Goal: Information Seeking & Learning: Learn about a topic

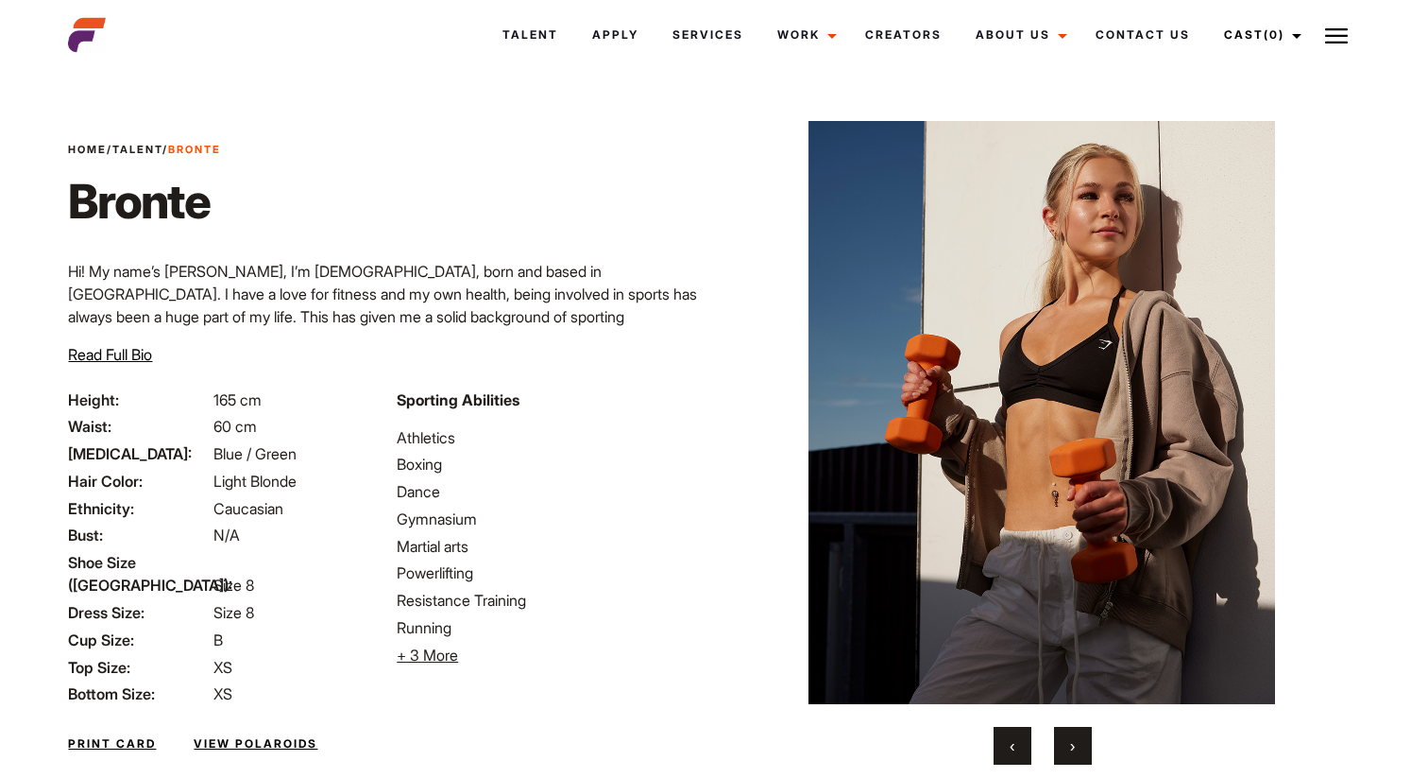
click at [1078, 741] on button "›" at bounding box center [1073, 746] width 38 height 38
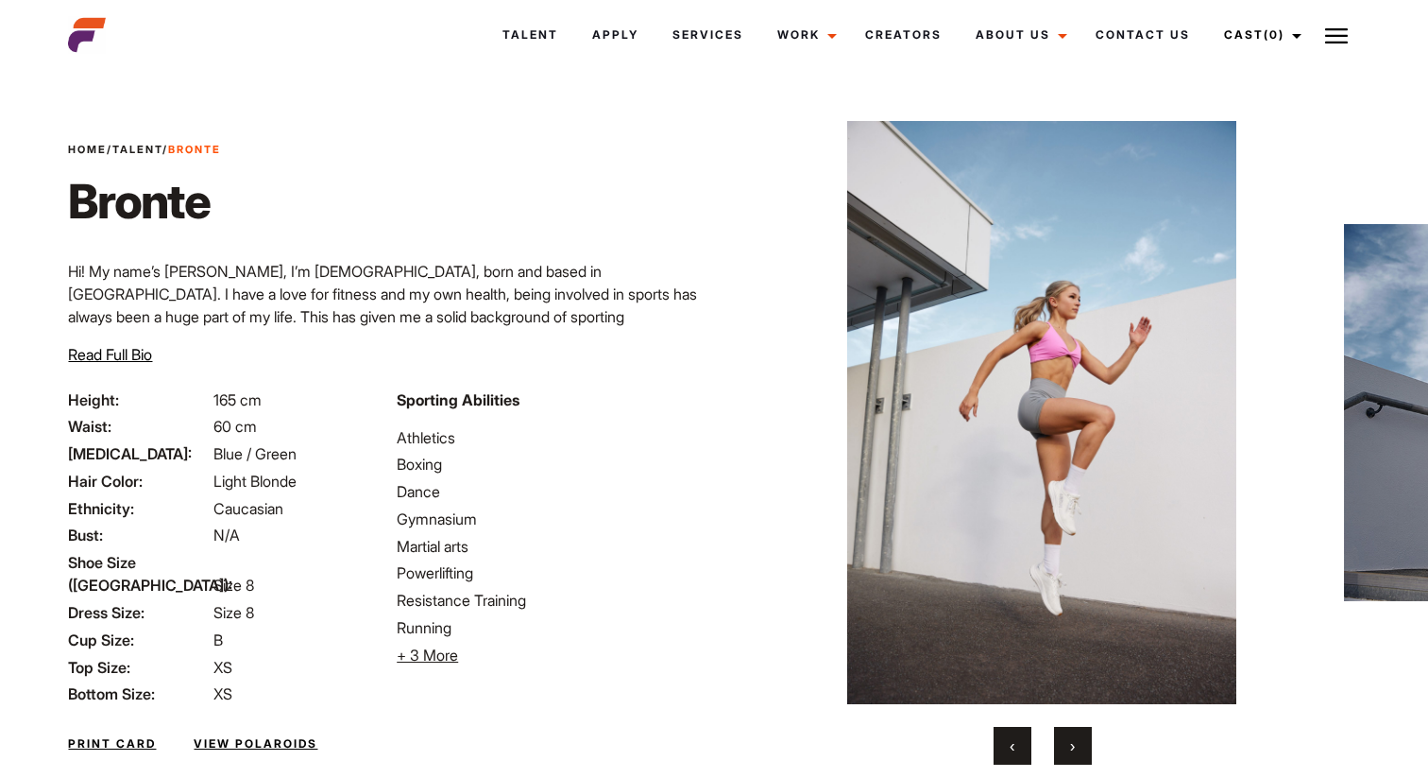
click at [1078, 741] on button "›" at bounding box center [1073, 746] width 38 height 38
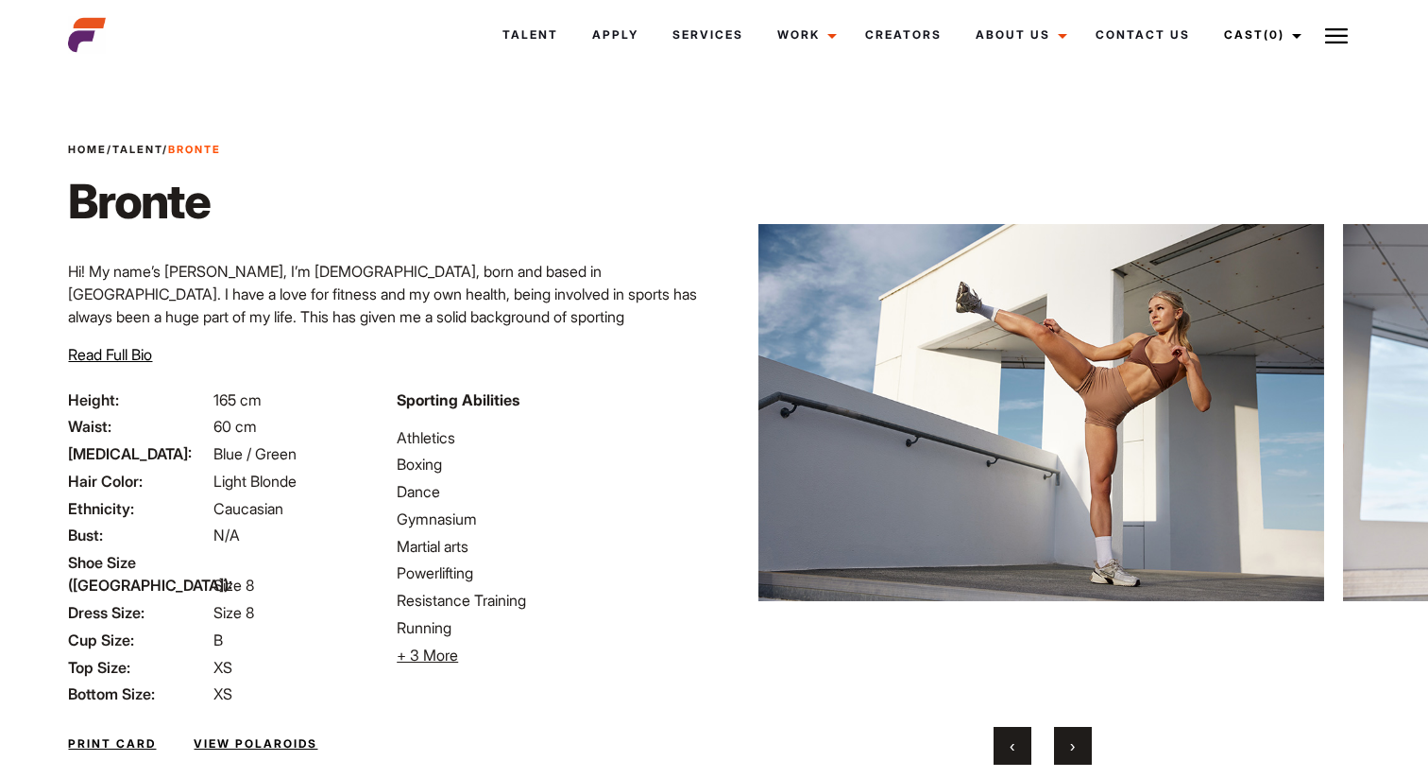
click at [1078, 741] on button "›" at bounding box center [1073, 746] width 38 height 38
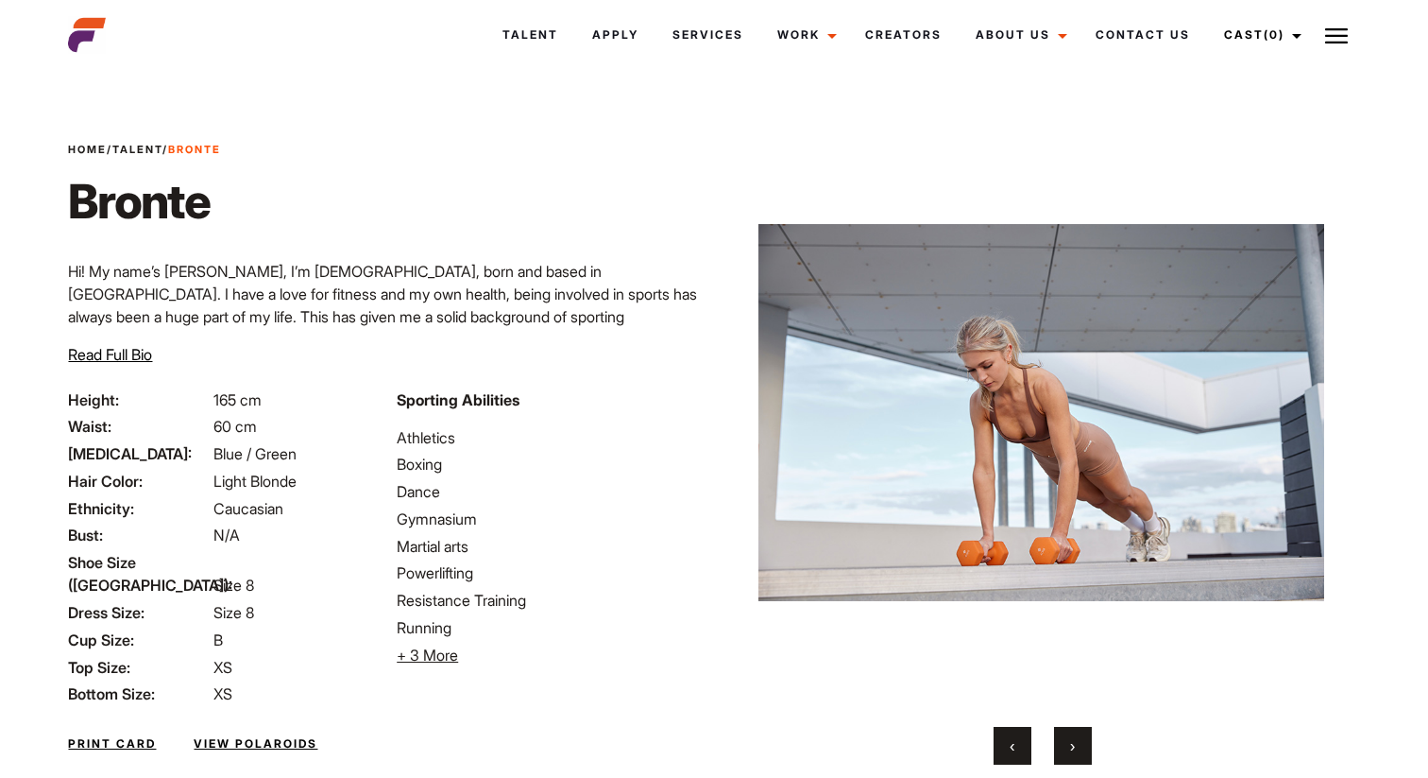
click at [1078, 741] on button "›" at bounding box center [1073, 746] width 38 height 38
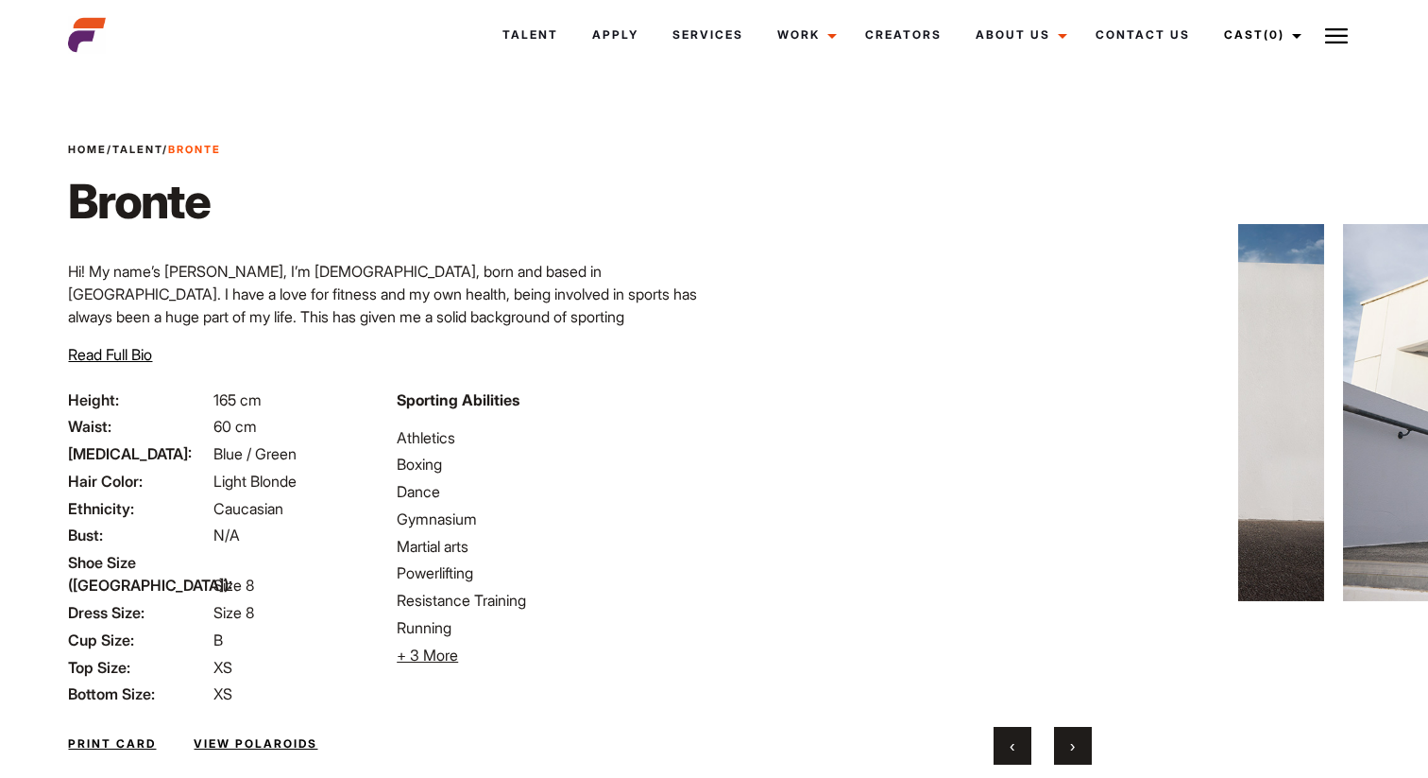
click at [1078, 741] on button "›" at bounding box center [1073, 746] width 38 height 38
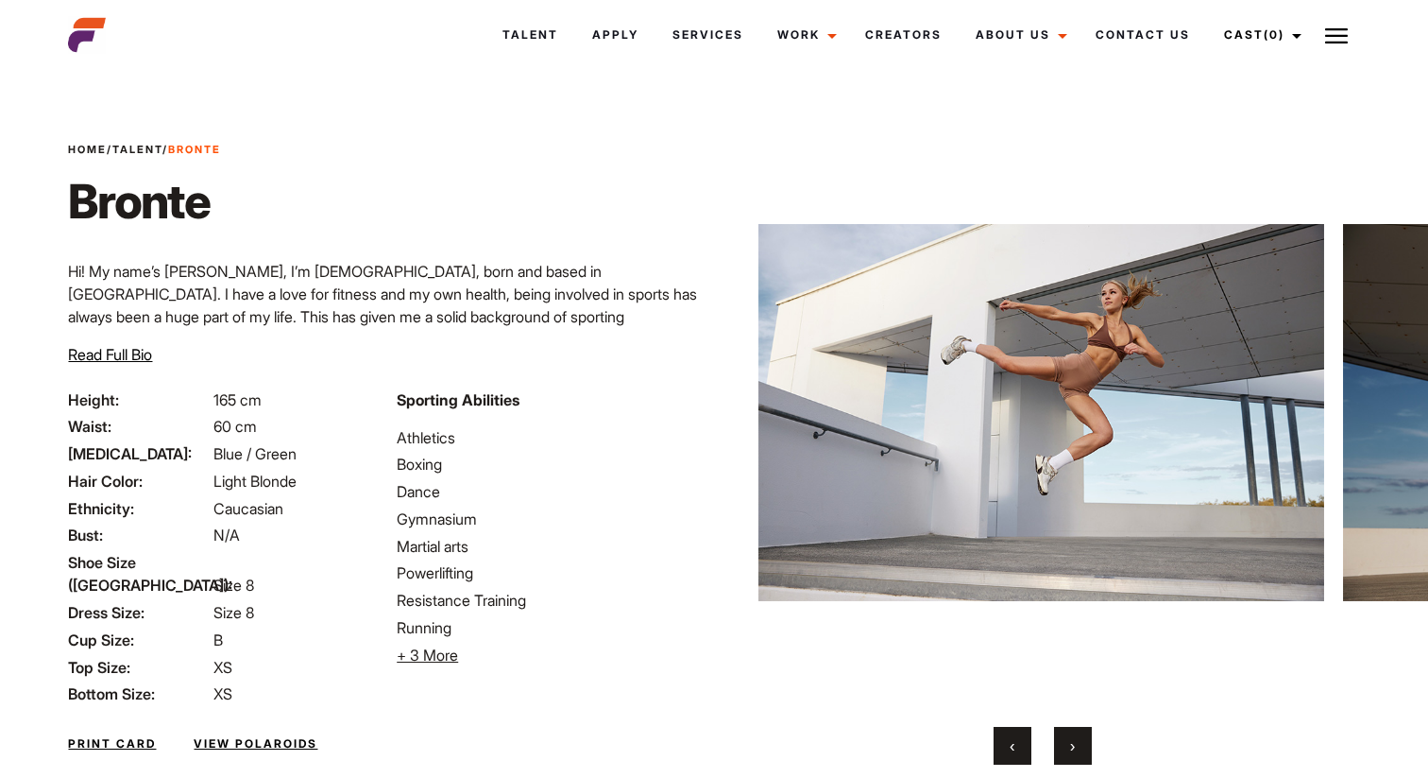
click at [1078, 741] on button "›" at bounding box center [1073, 746] width 38 height 38
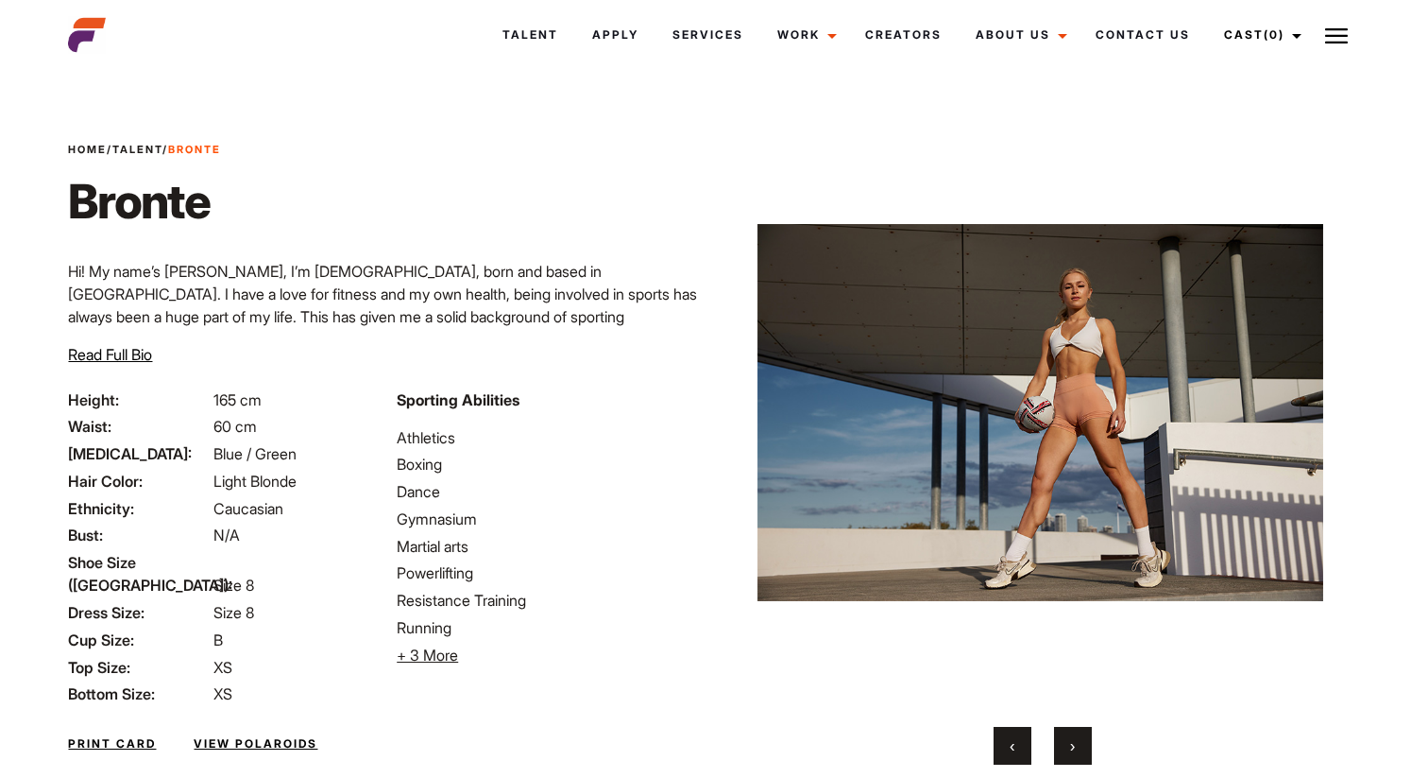
click at [1078, 741] on button "›" at bounding box center [1073, 746] width 38 height 38
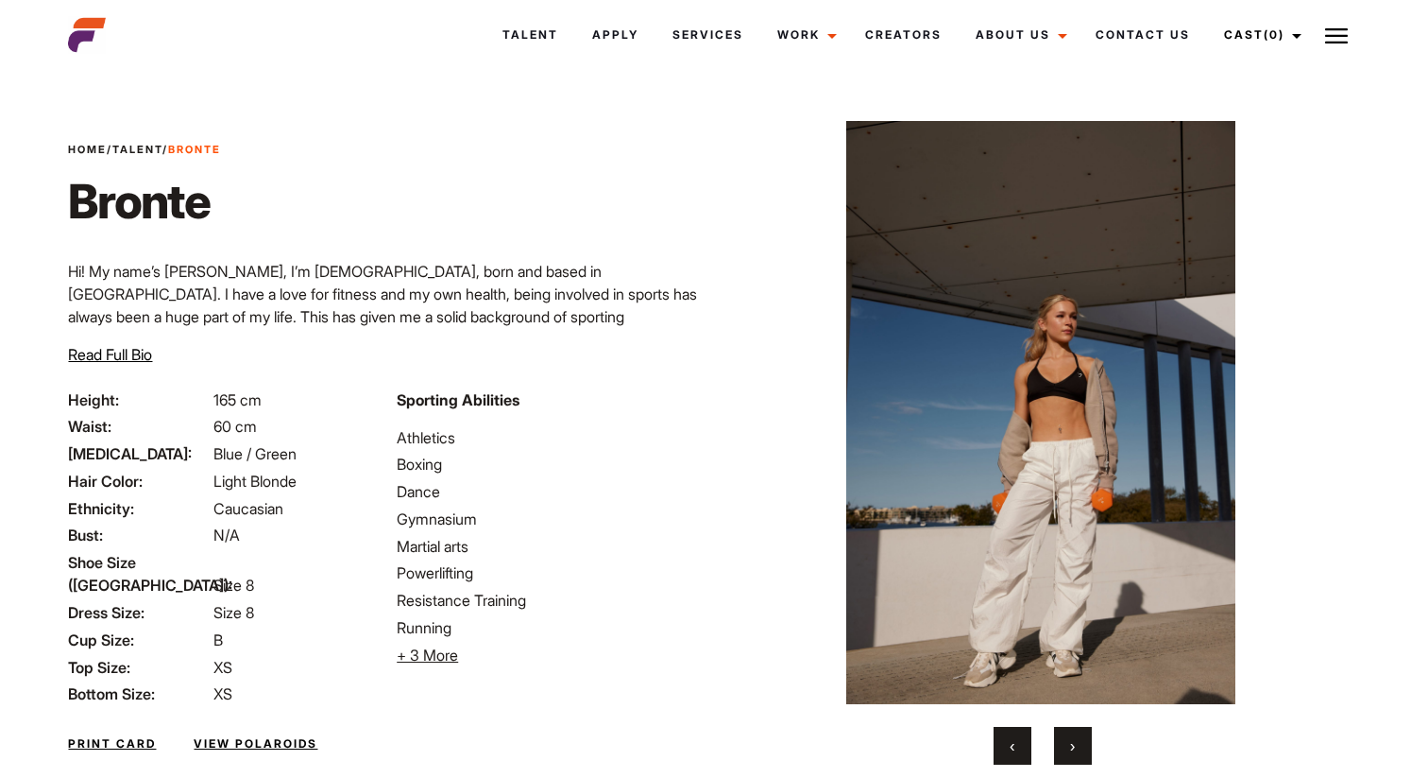
click at [1078, 741] on button "›" at bounding box center [1073, 746] width 38 height 38
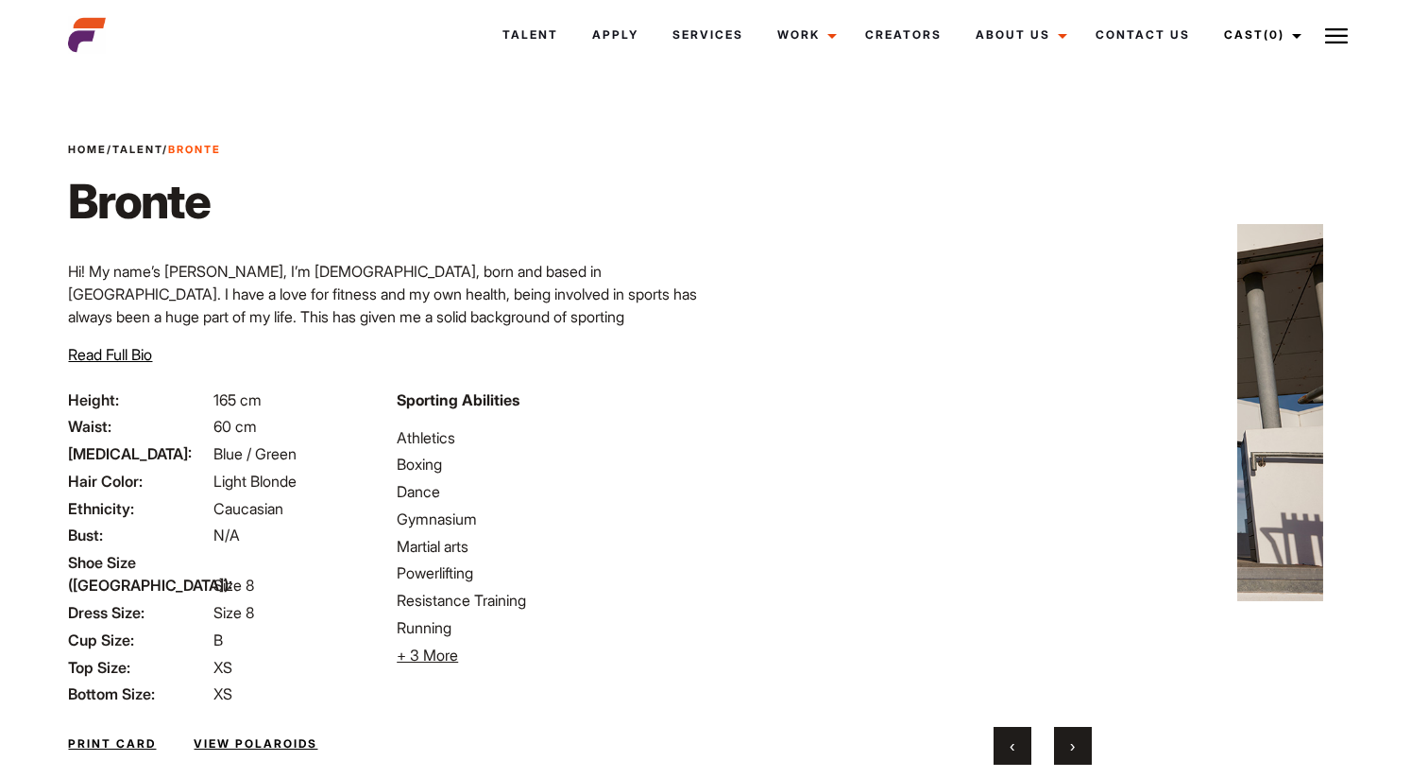
click at [1078, 741] on button "›" at bounding box center [1073, 746] width 38 height 38
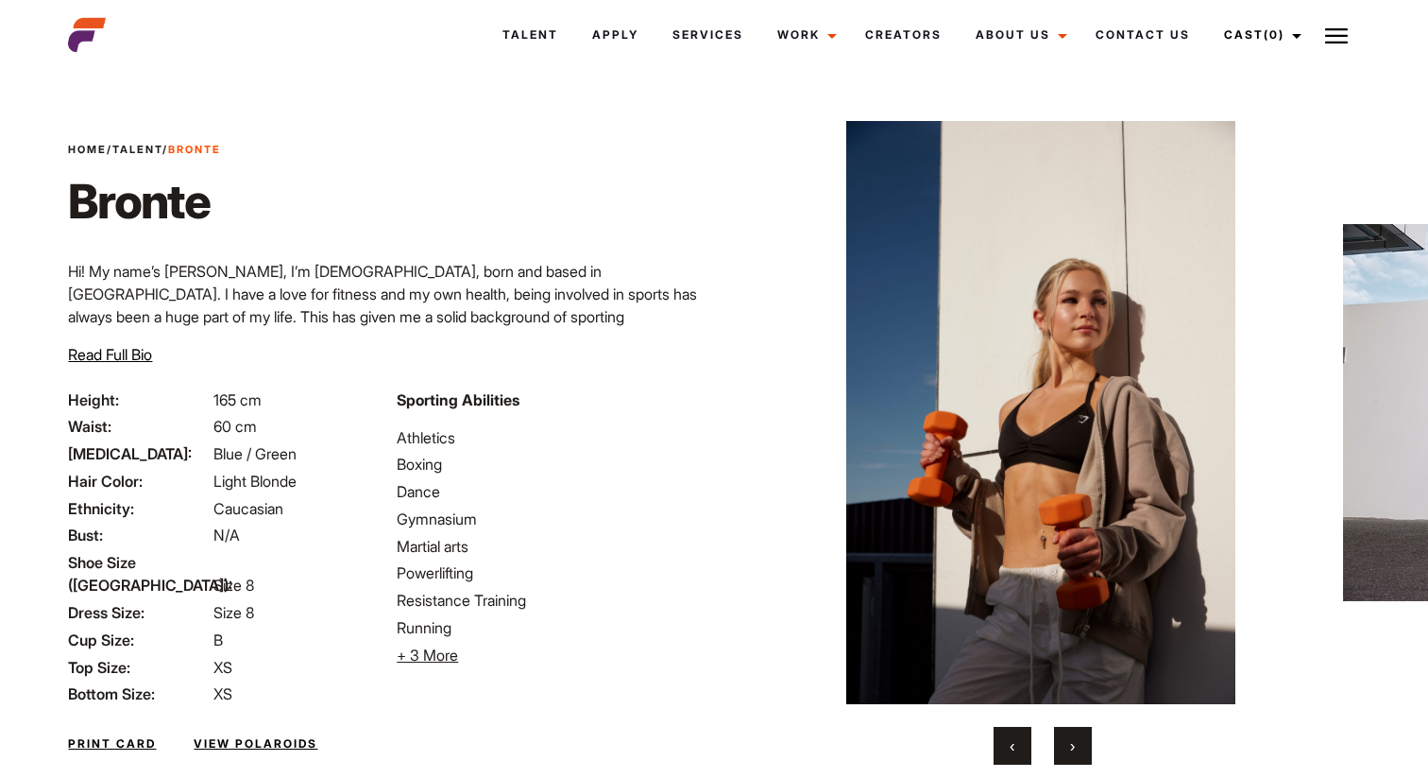
click at [1078, 741] on button "›" at bounding box center [1073, 746] width 38 height 38
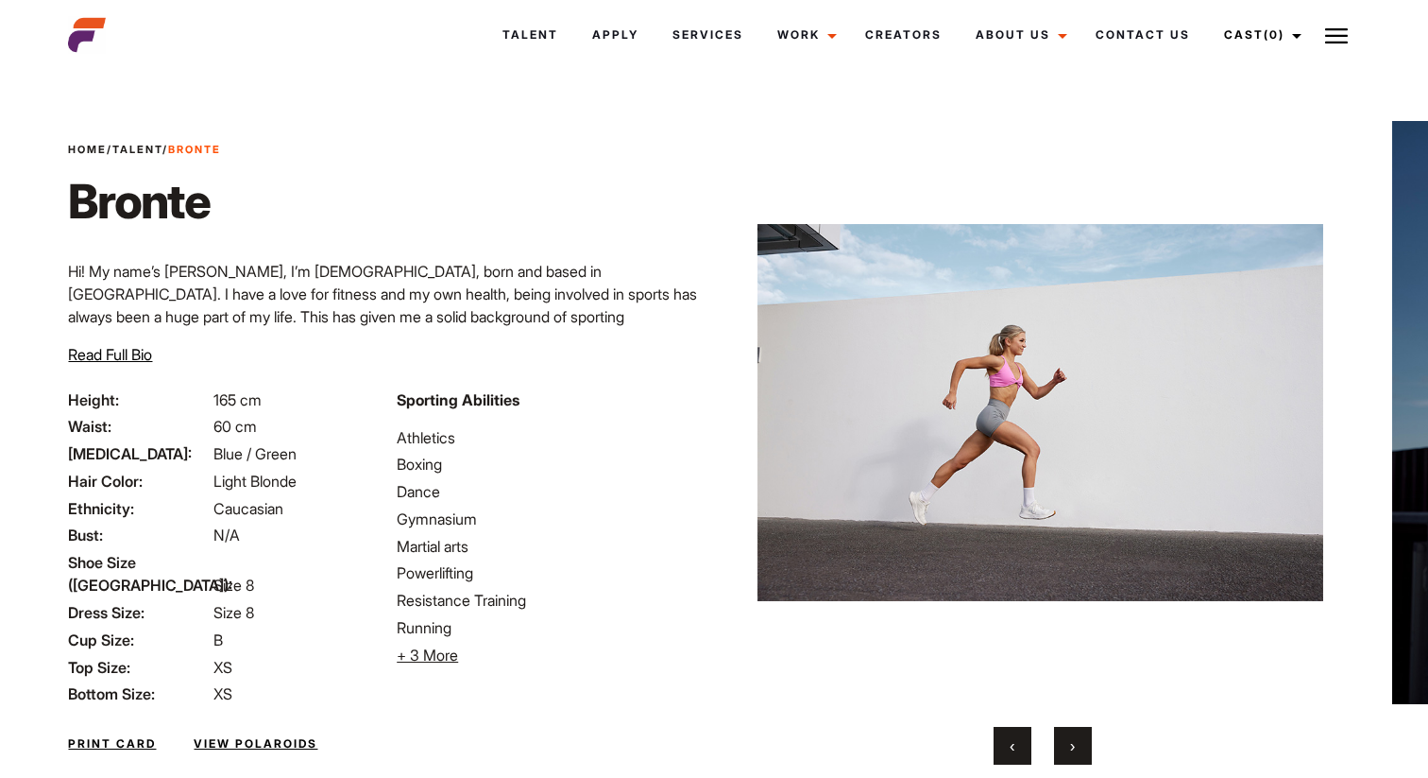
click at [1078, 741] on button "›" at bounding box center [1073, 746] width 38 height 38
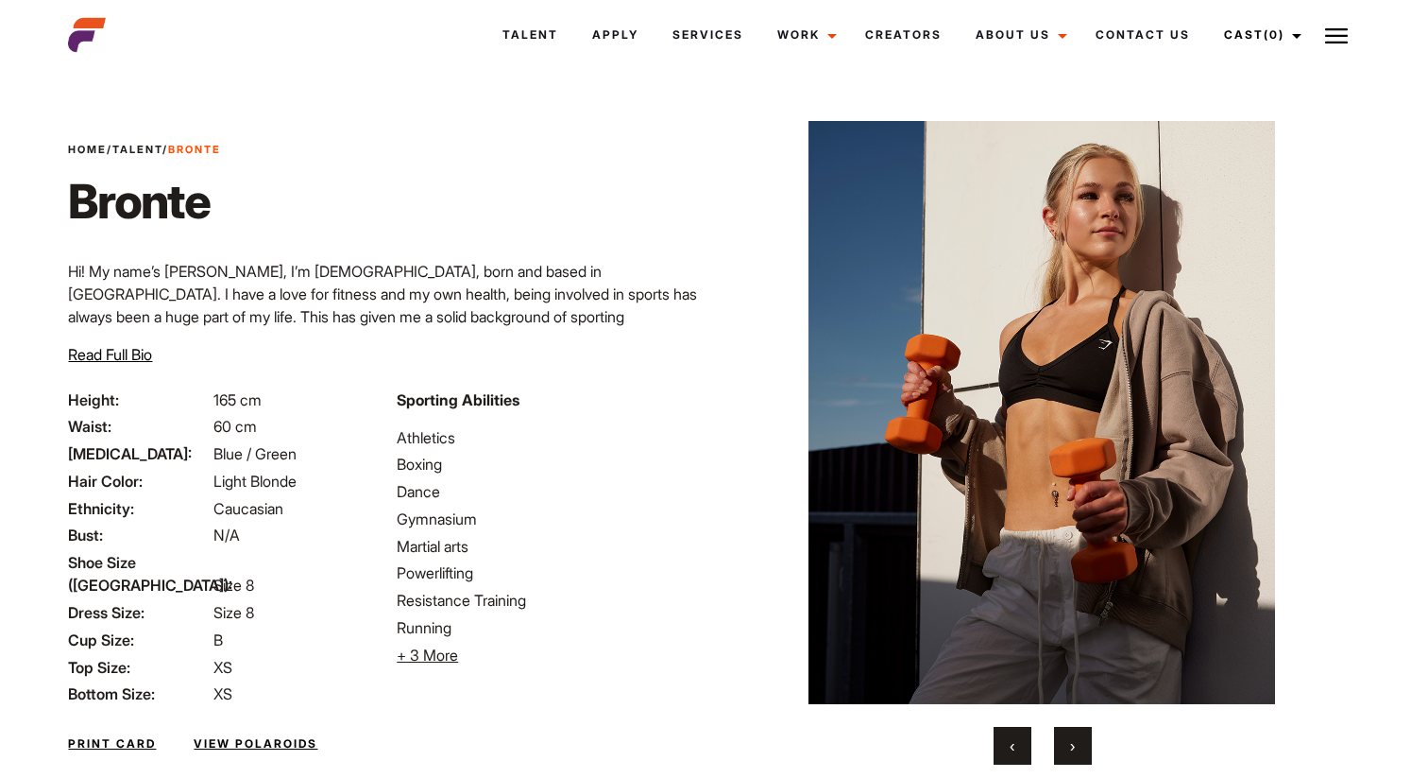
click at [1078, 741] on button "›" at bounding box center [1073, 746] width 38 height 38
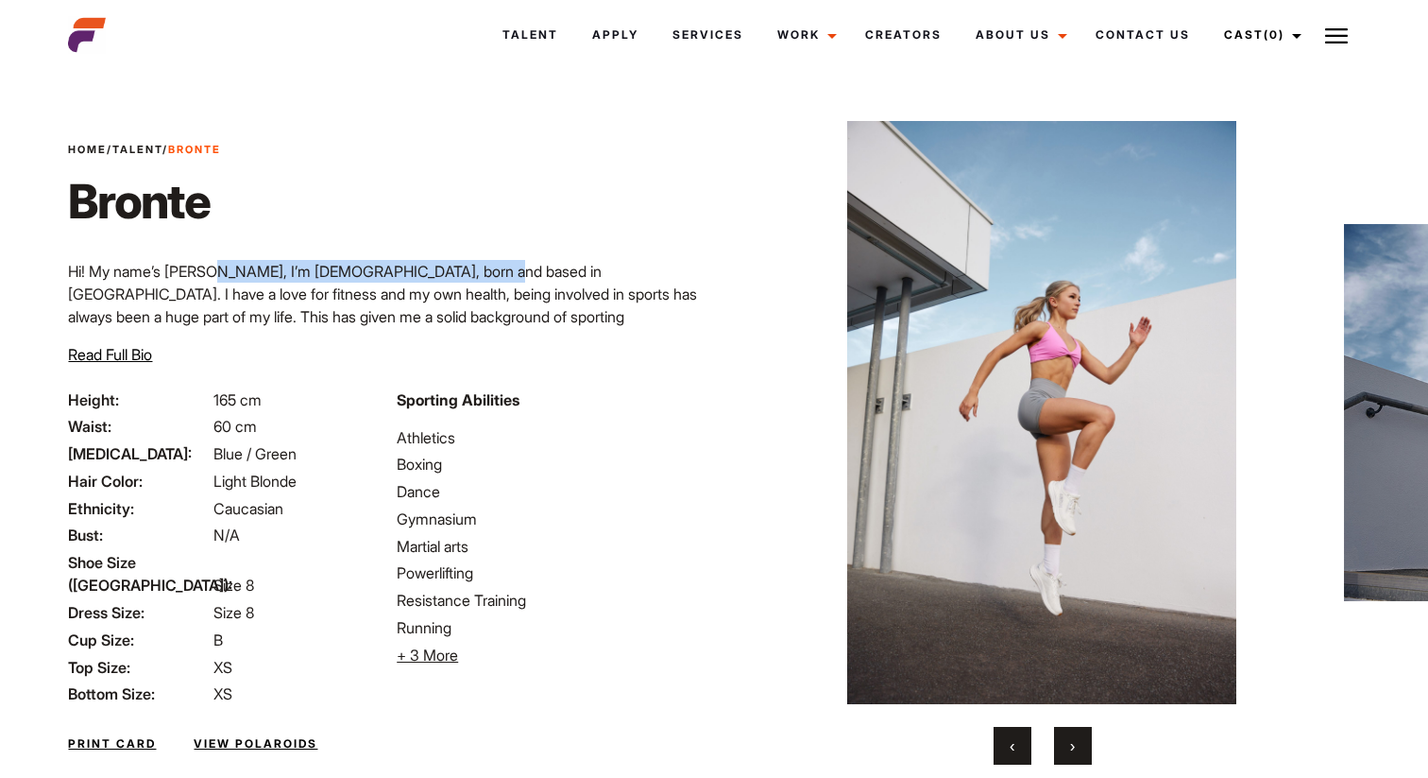
drag, startPoint x: 207, startPoint y: 270, endPoint x: 456, endPoint y: 270, distance: 249.4
click at [456, 270] on p "Hi! My name’s Bronte, I’m 21 years old, born and based in Brisbane. I have a lo…" at bounding box center [385, 305] width 635 height 91
drag, startPoint x: 550, startPoint y: 265, endPoint x: 308, endPoint y: 276, distance: 242.1
click at [308, 276] on p "Hi! My name’s Bronte, I’m 21 years old, born and based in Brisbane. I have a lo…" at bounding box center [385, 305] width 635 height 91
click at [707, 275] on div "Home / Talent / Bronte Bronte Hi! My name’s Bronte, I’m 21 years old, born and …" at bounding box center [386, 265] width 658 height 247
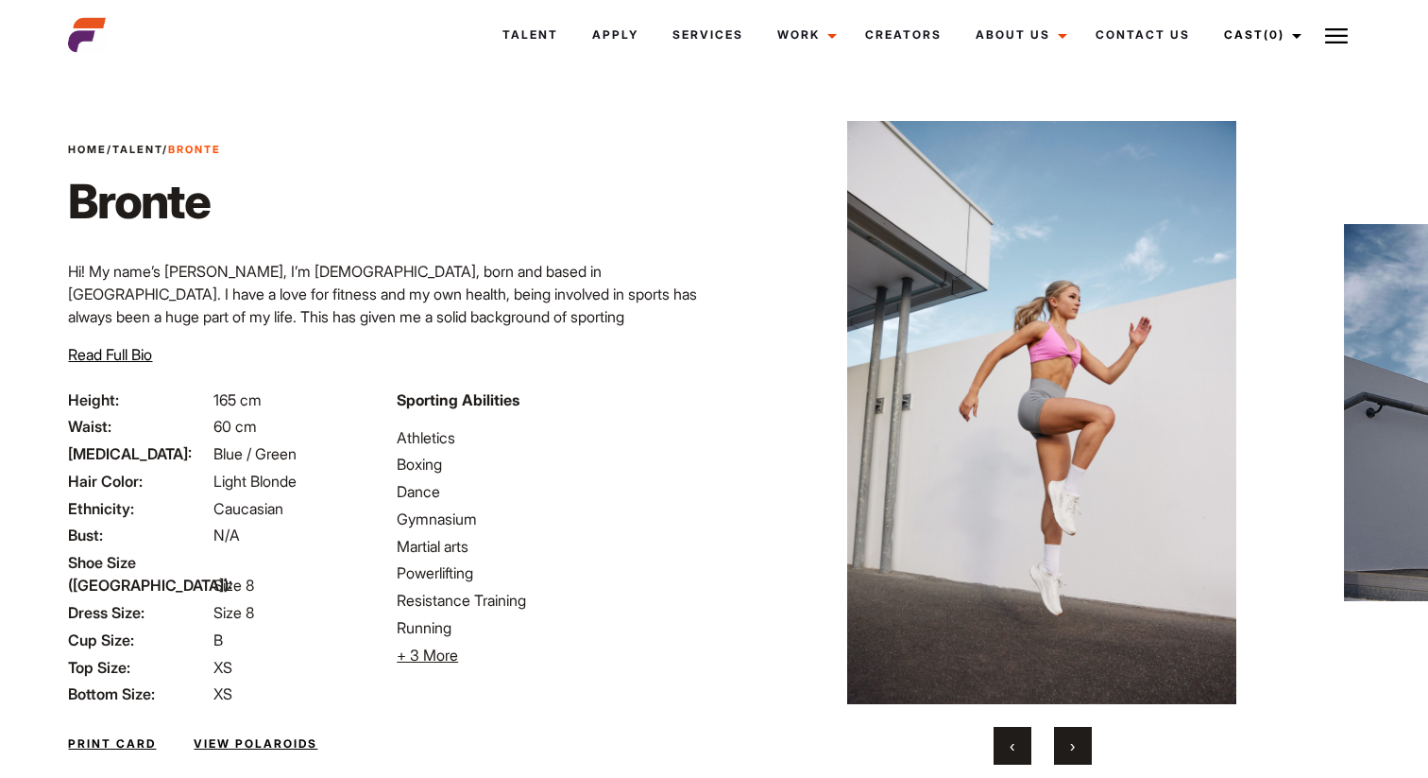
drag, startPoint x: 585, startPoint y: 256, endPoint x: 337, endPoint y: 253, distance: 247.5
click at [334, 253] on div "Home / Talent / Bronte Bronte Hi! My name’s Bronte, I’m 21 years old, born and …" at bounding box center [386, 265] width 658 height 247
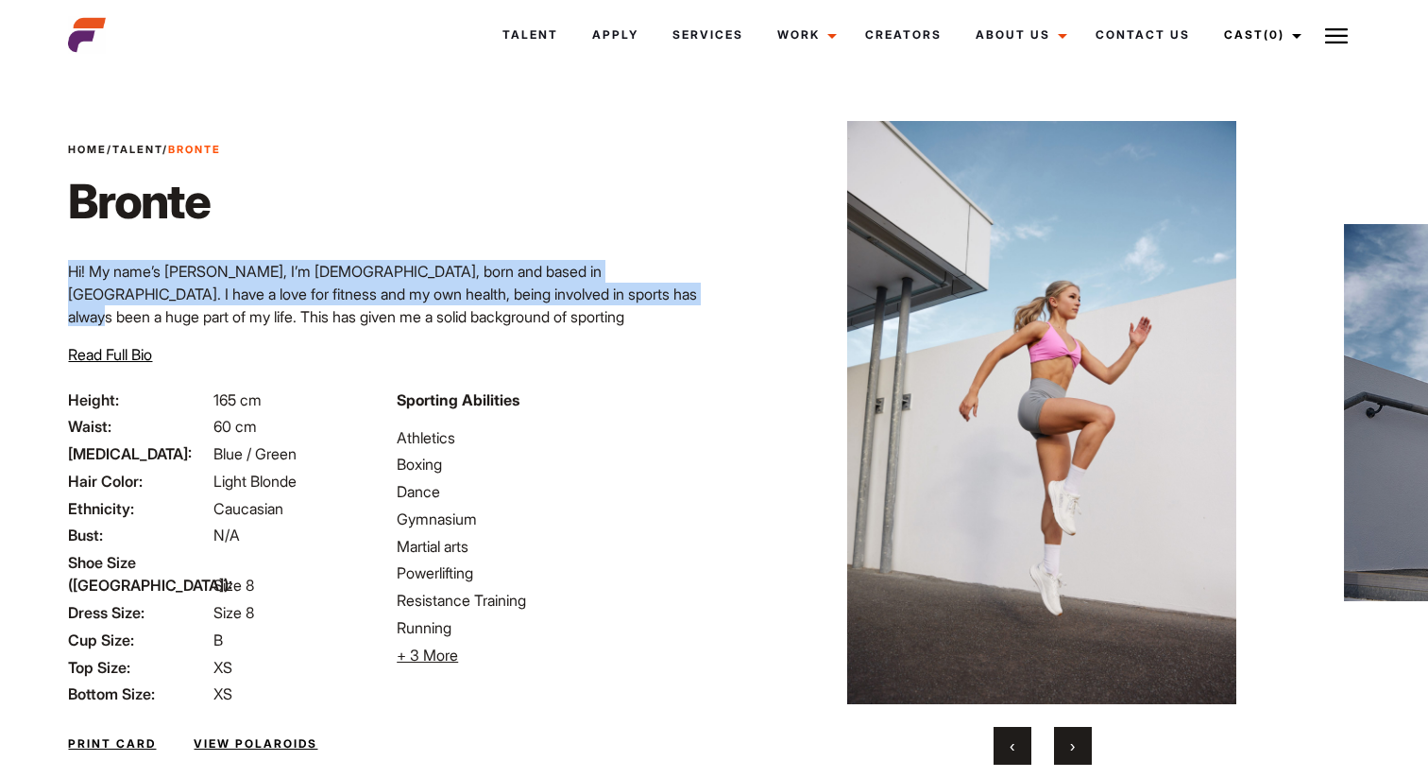
drag, startPoint x: 320, startPoint y: 254, endPoint x: 553, endPoint y: 290, distance: 235.2
click at [553, 293] on div "Home / Talent / Bronte Bronte Hi! My name’s Bronte, I’m 21 years old, born and …" at bounding box center [386, 265] width 658 height 247
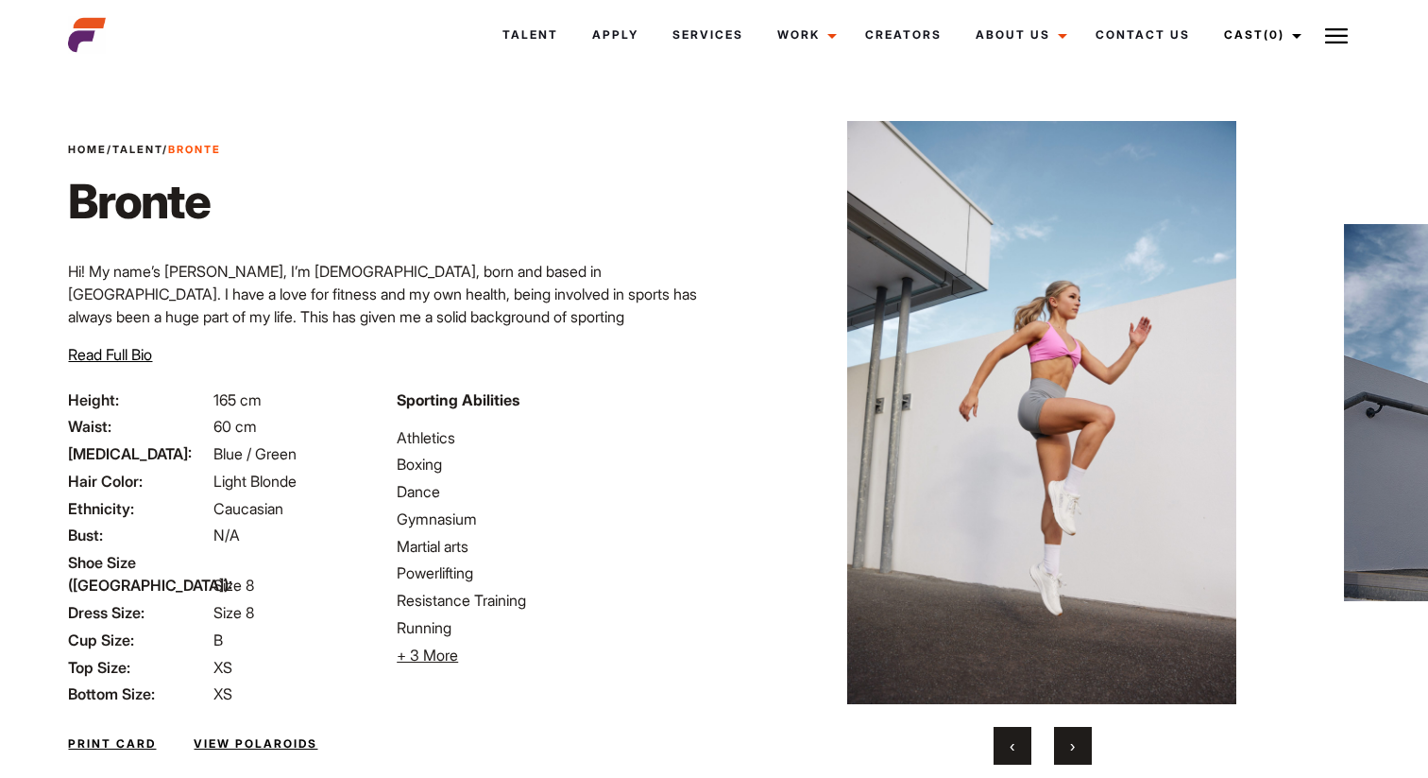
click at [615, 320] on p "Hi! My name’s Bronte, I’m 21 years old, born and based in Brisbane. I have a lo…" at bounding box center [385, 305] width 635 height 91
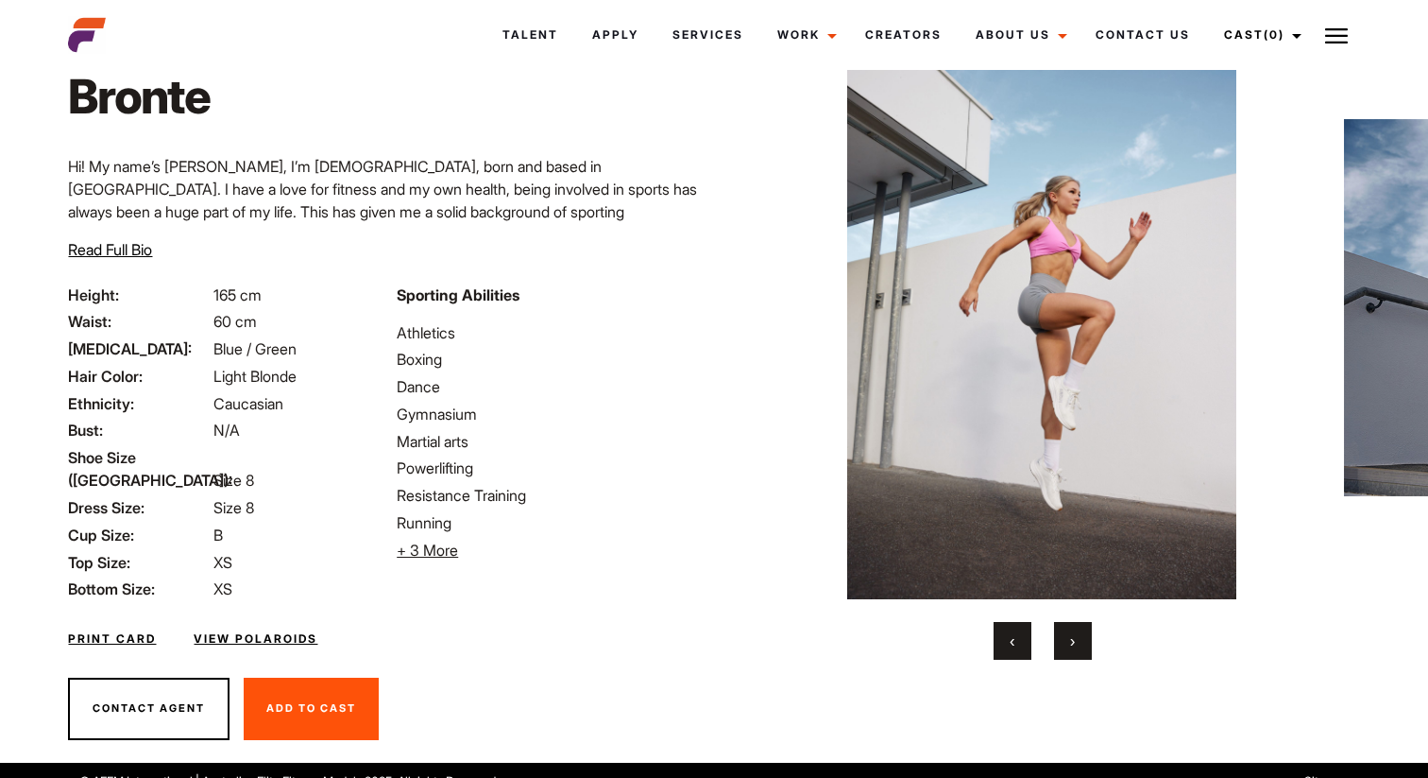
click at [431, 548] on span "+ 3 More" at bounding box center [427, 549] width 61 height 19
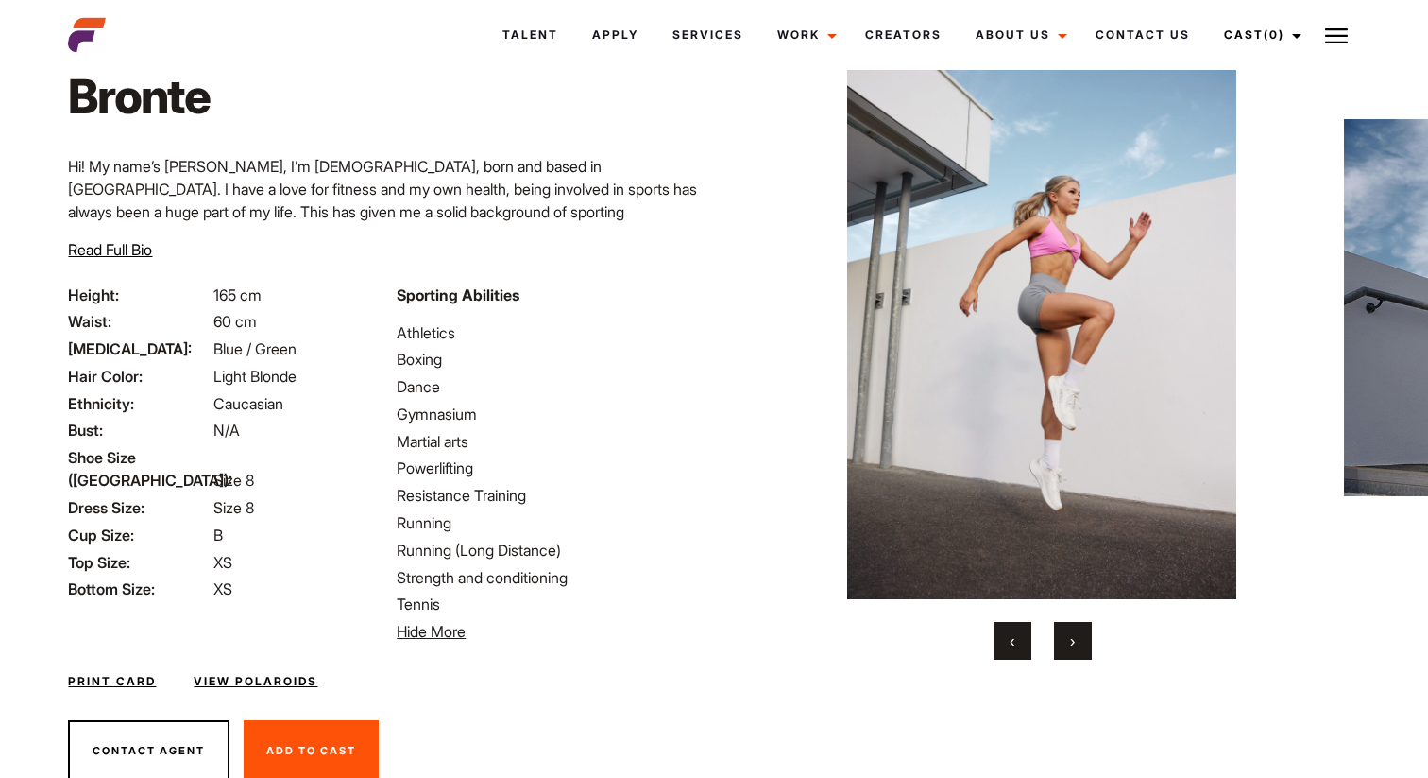
scroll to position [169, 0]
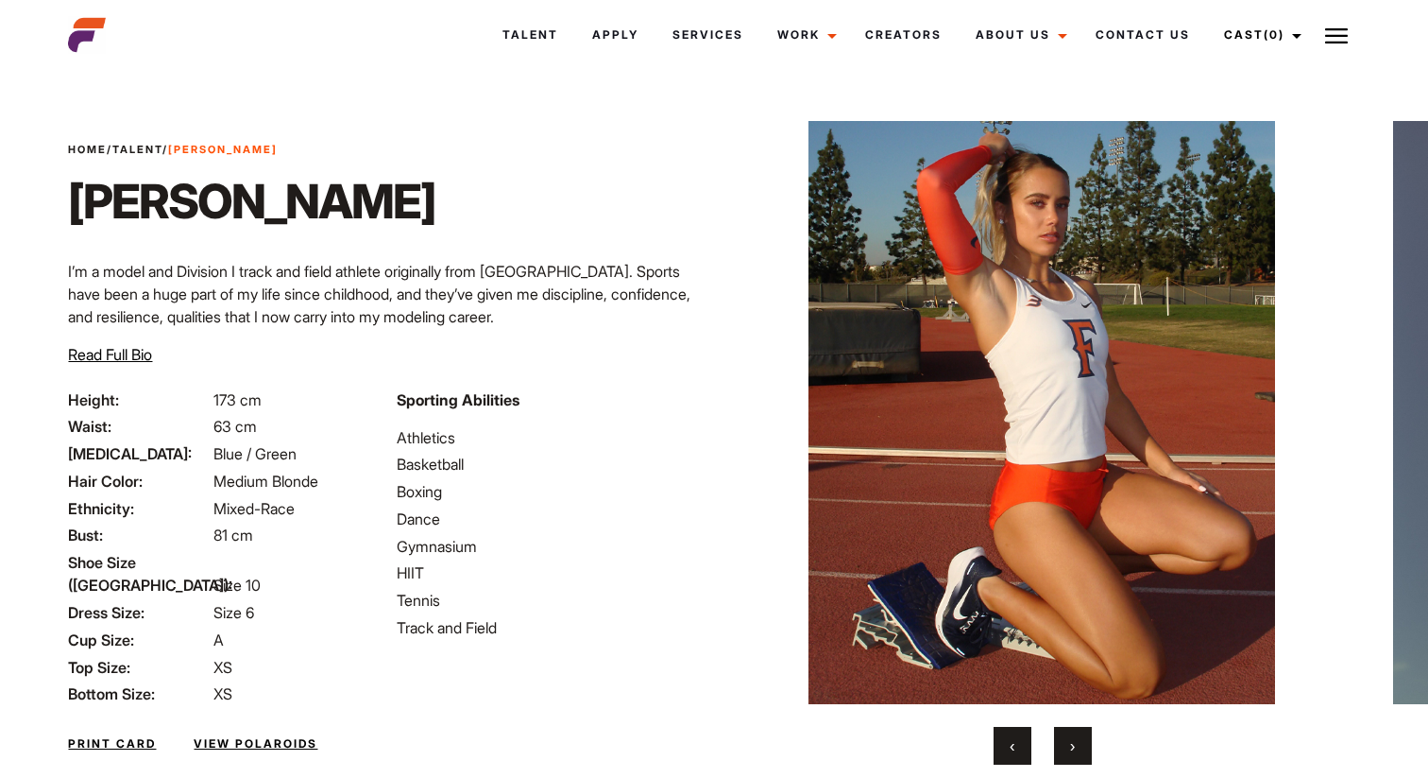
click at [1079, 751] on button "›" at bounding box center [1073, 746] width 38 height 38
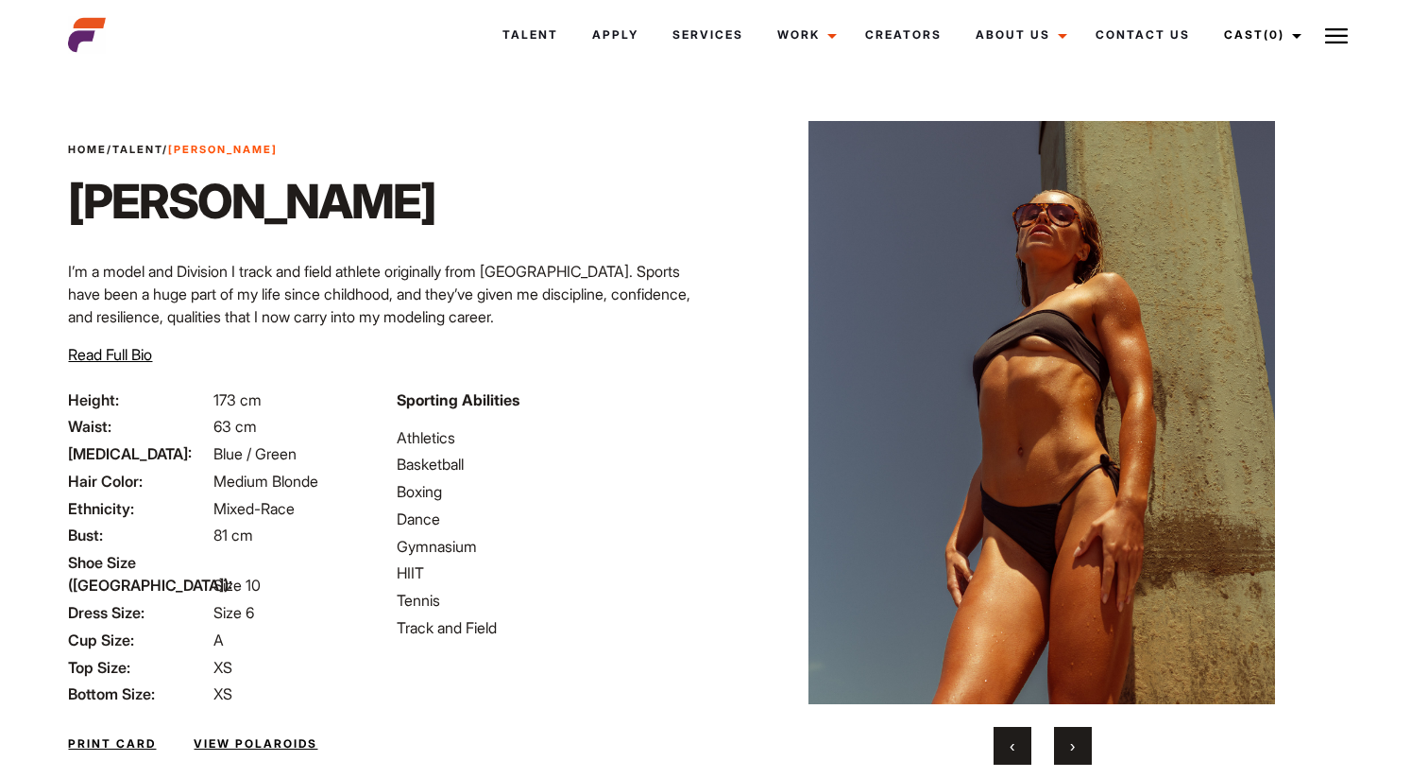
click at [1079, 751] on button "›" at bounding box center [1073, 746] width 38 height 38
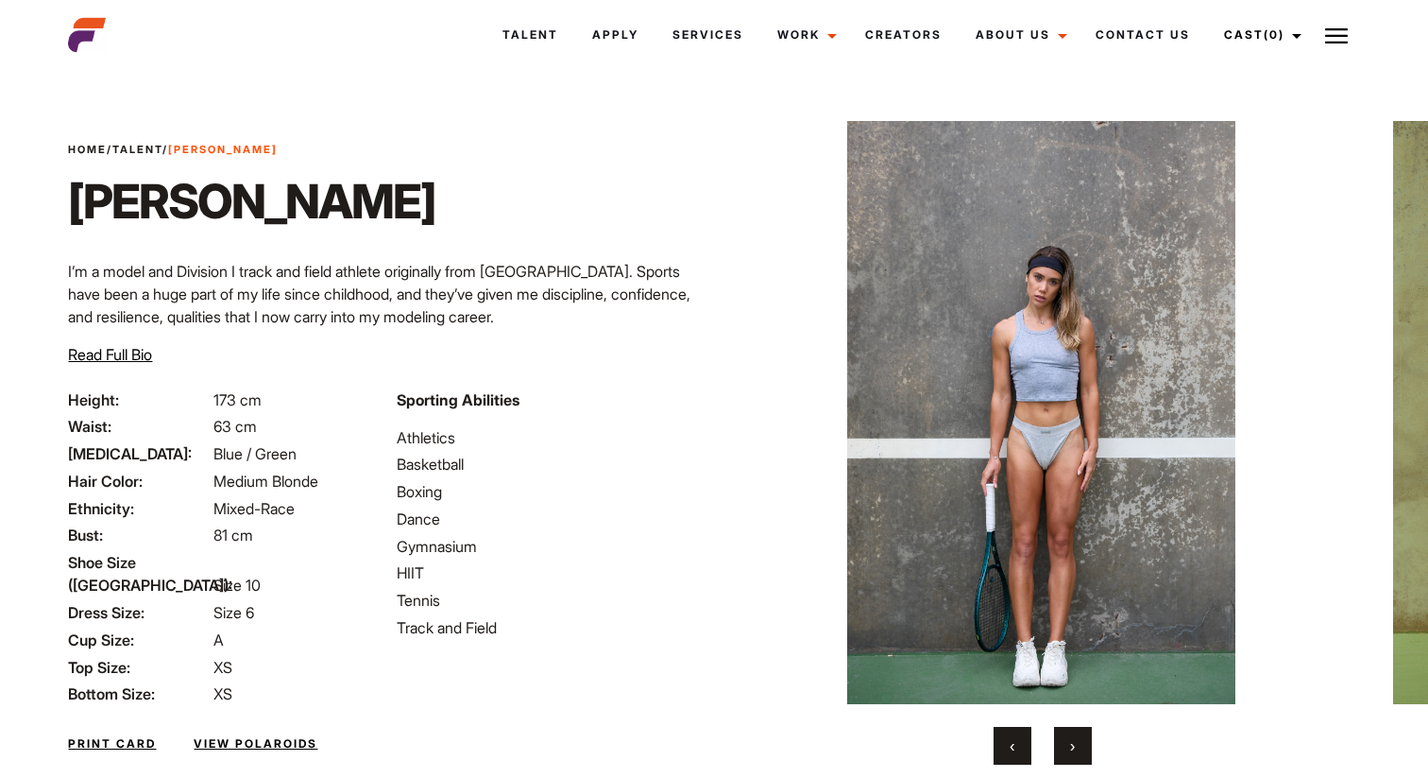
click at [1079, 751] on button "›" at bounding box center [1073, 746] width 38 height 38
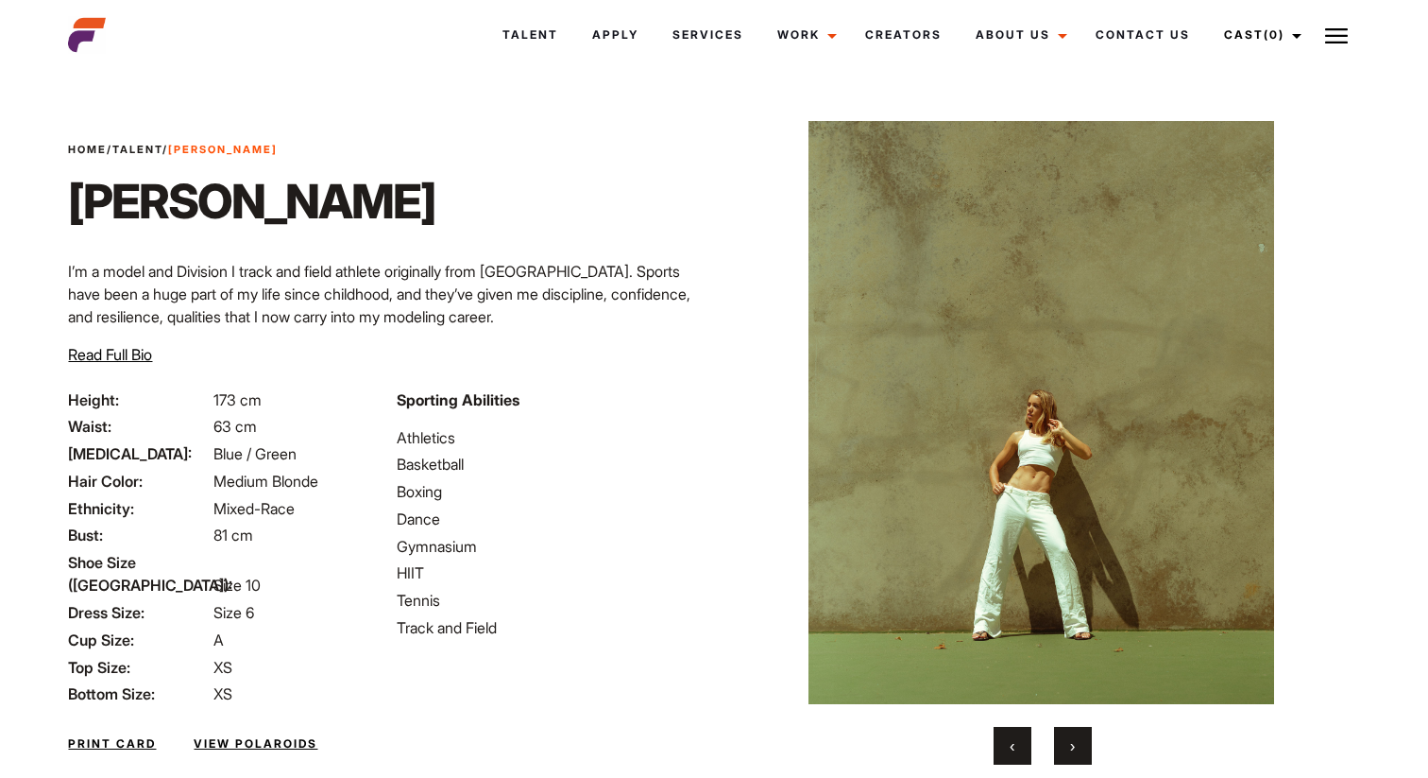
click at [1079, 751] on button "›" at bounding box center [1073, 746] width 38 height 38
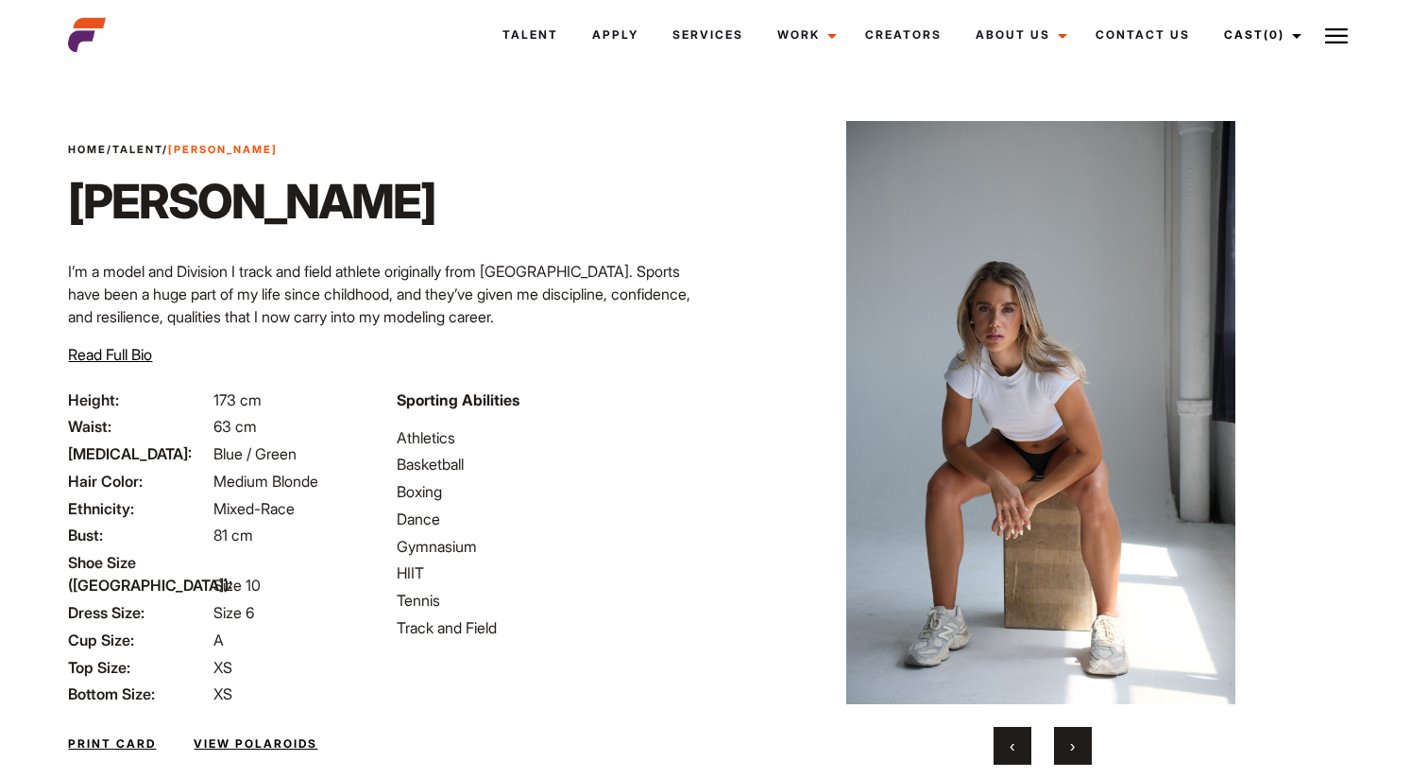
click at [1079, 751] on button "›" at bounding box center [1073, 746] width 38 height 38
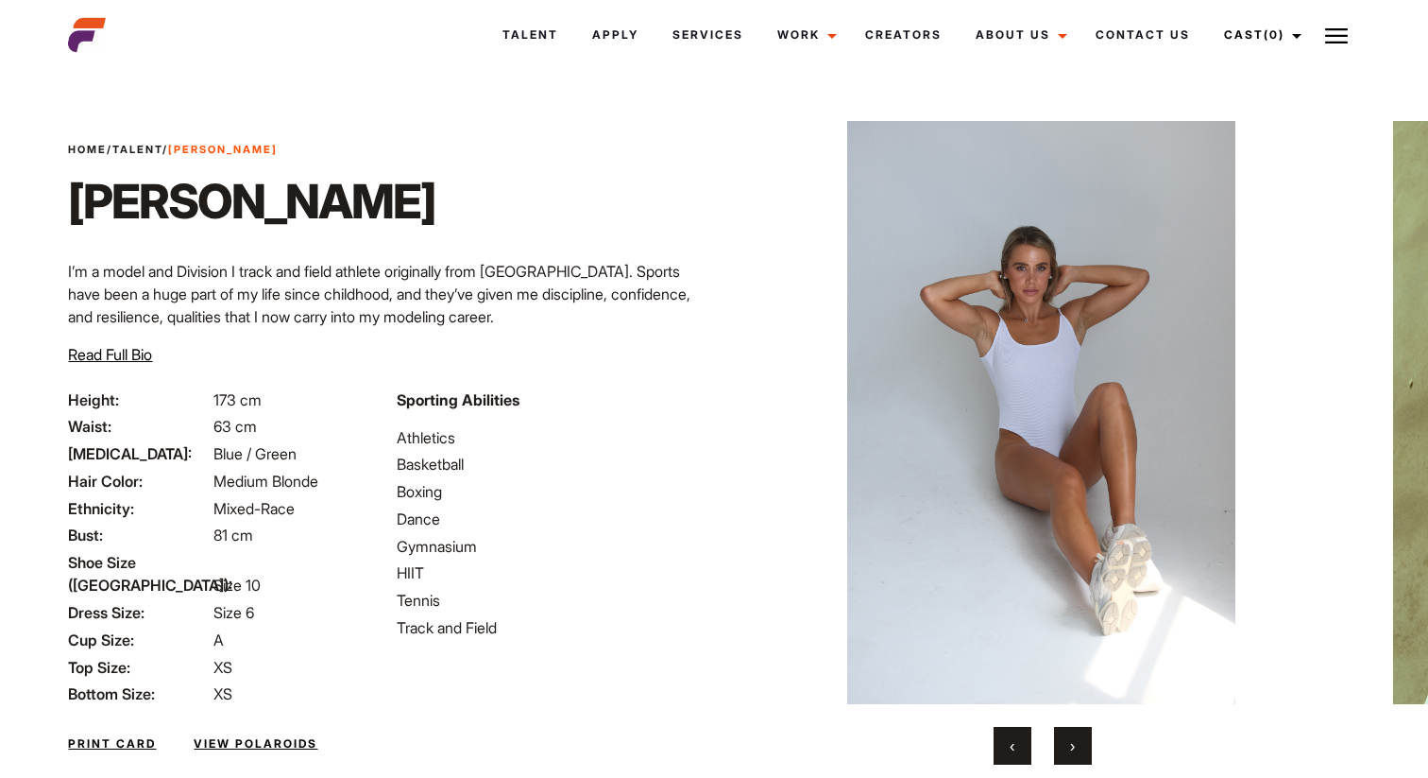
click at [1079, 751] on button "›" at bounding box center [1073, 746] width 38 height 38
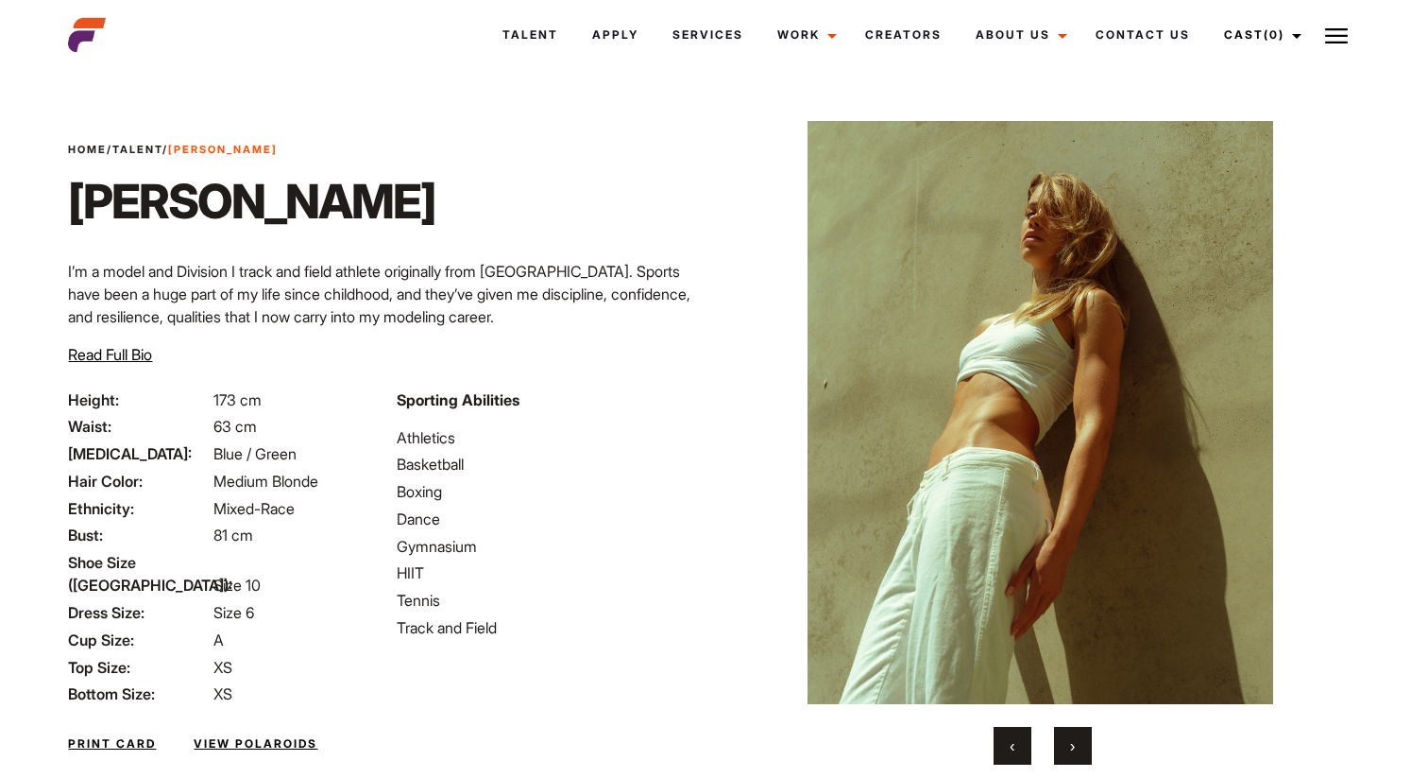
click at [1079, 751] on button "›" at bounding box center [1073, 746] width 38 height 38
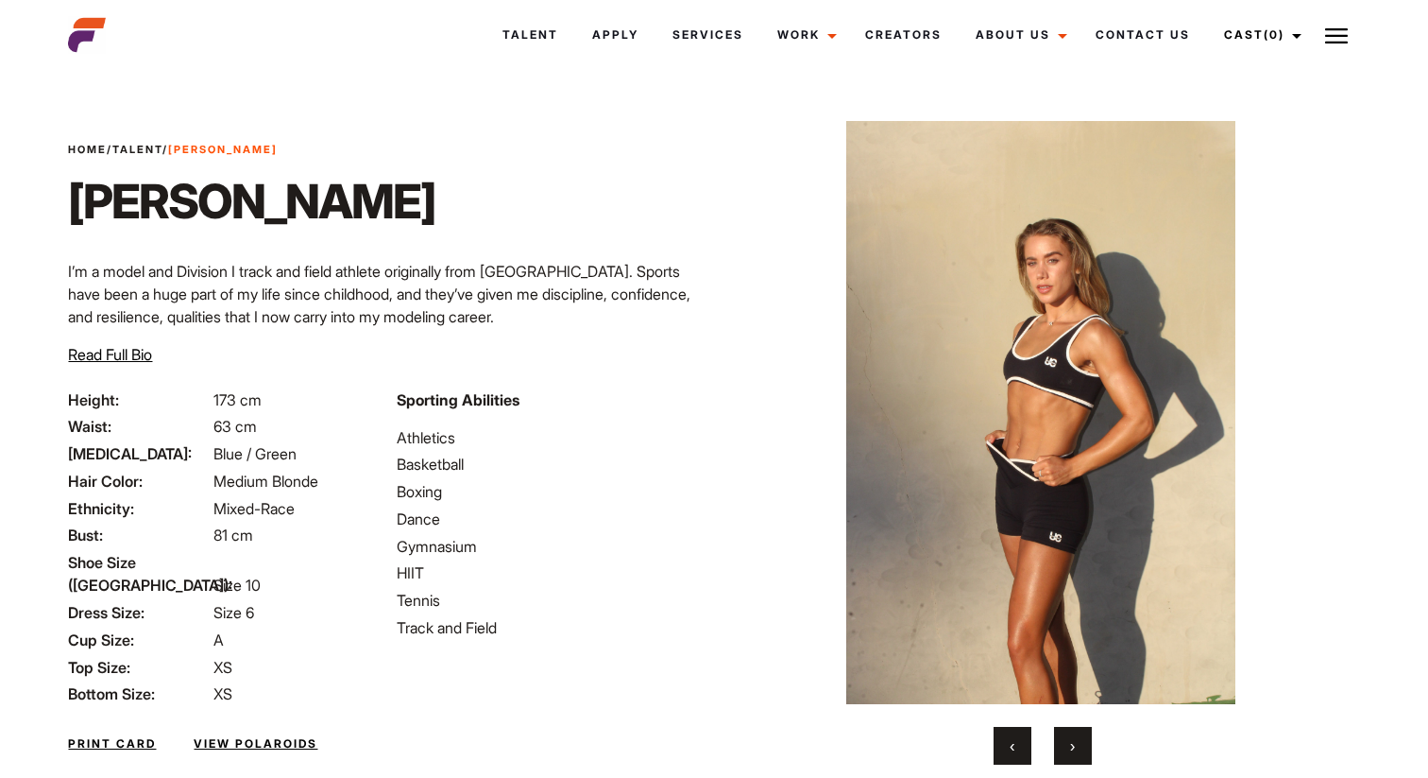
click at [1079, 751] on button "›" at bounding box center [1073, 746] width 38 height 38
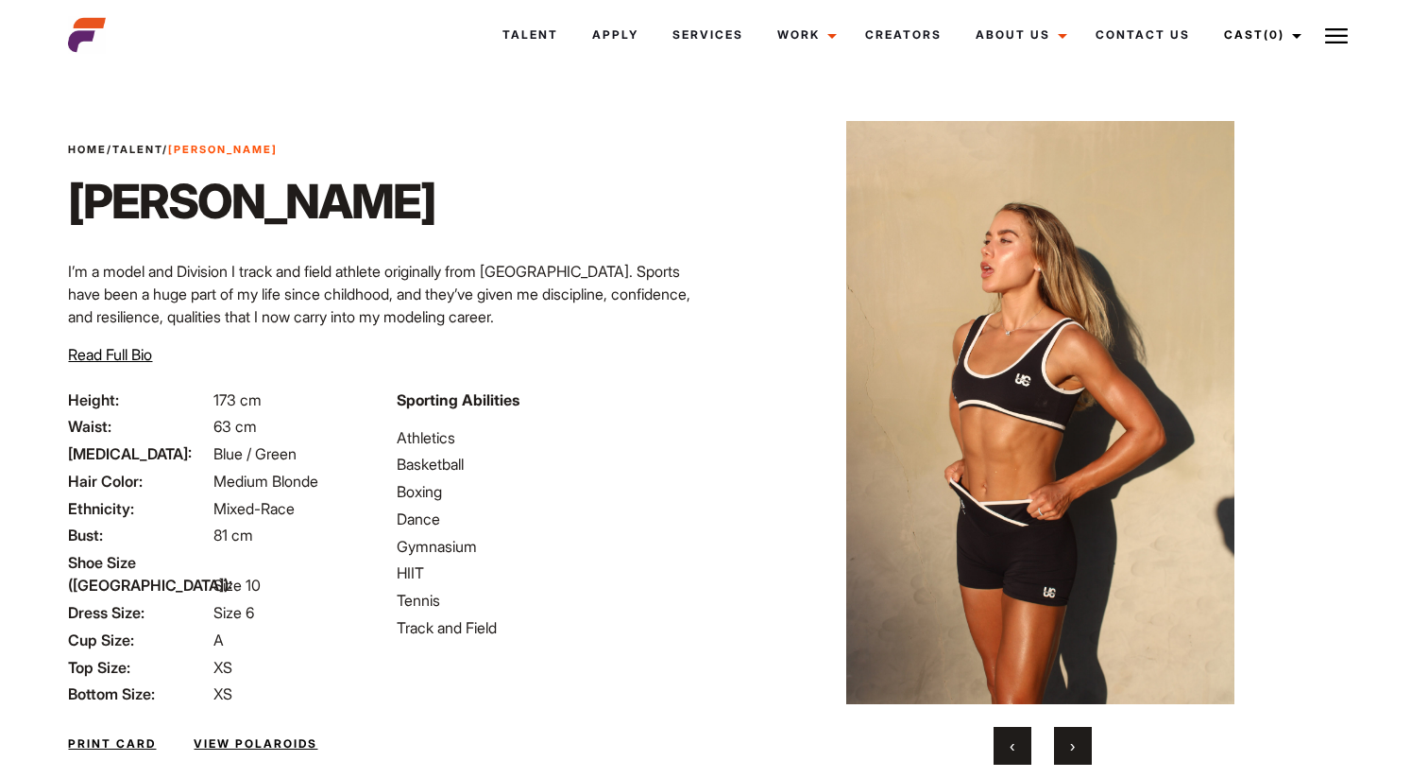
click at [1079, 751] on button "›" at bounding box center [1073, 746] width 38 height 38
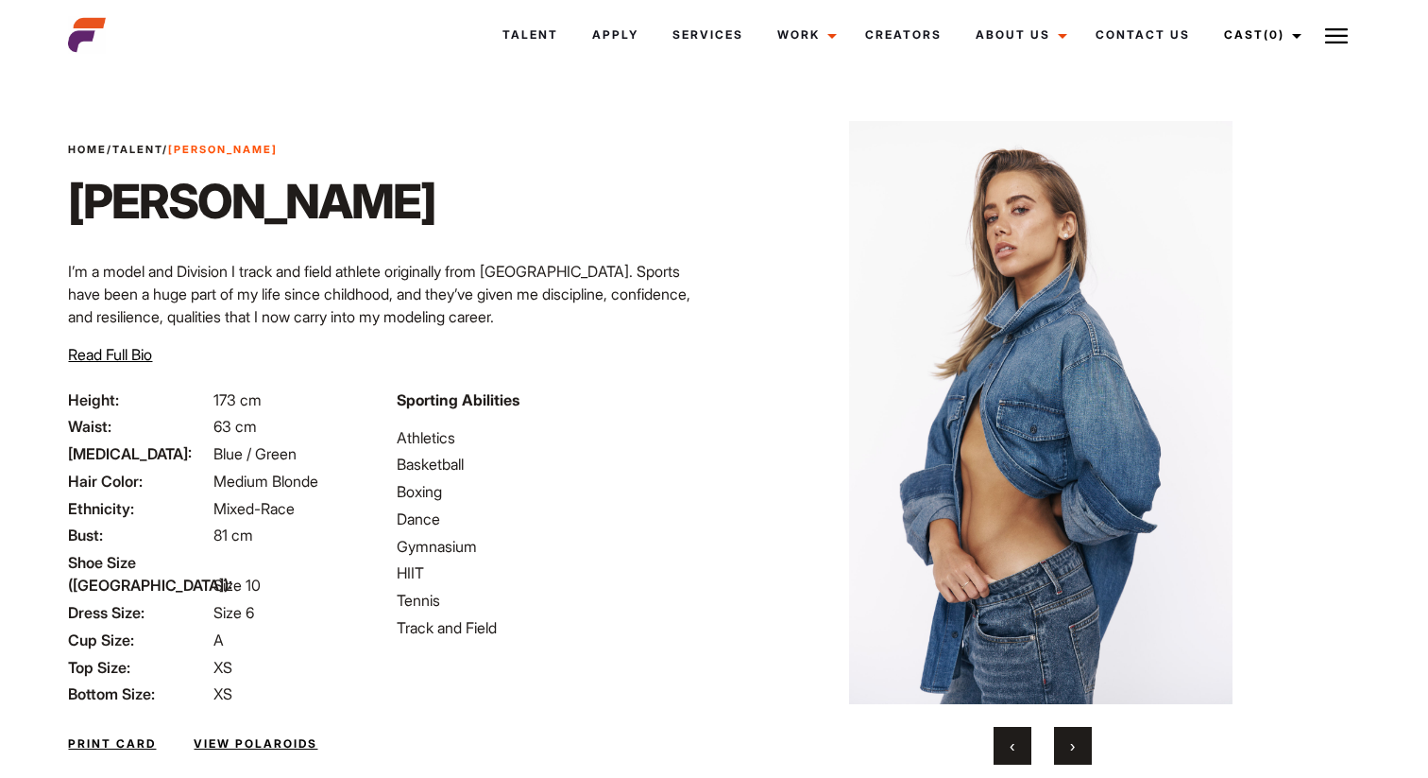
click at [1079, 751] on button "›" at bounding box center [1073, 746] width 38 height 38
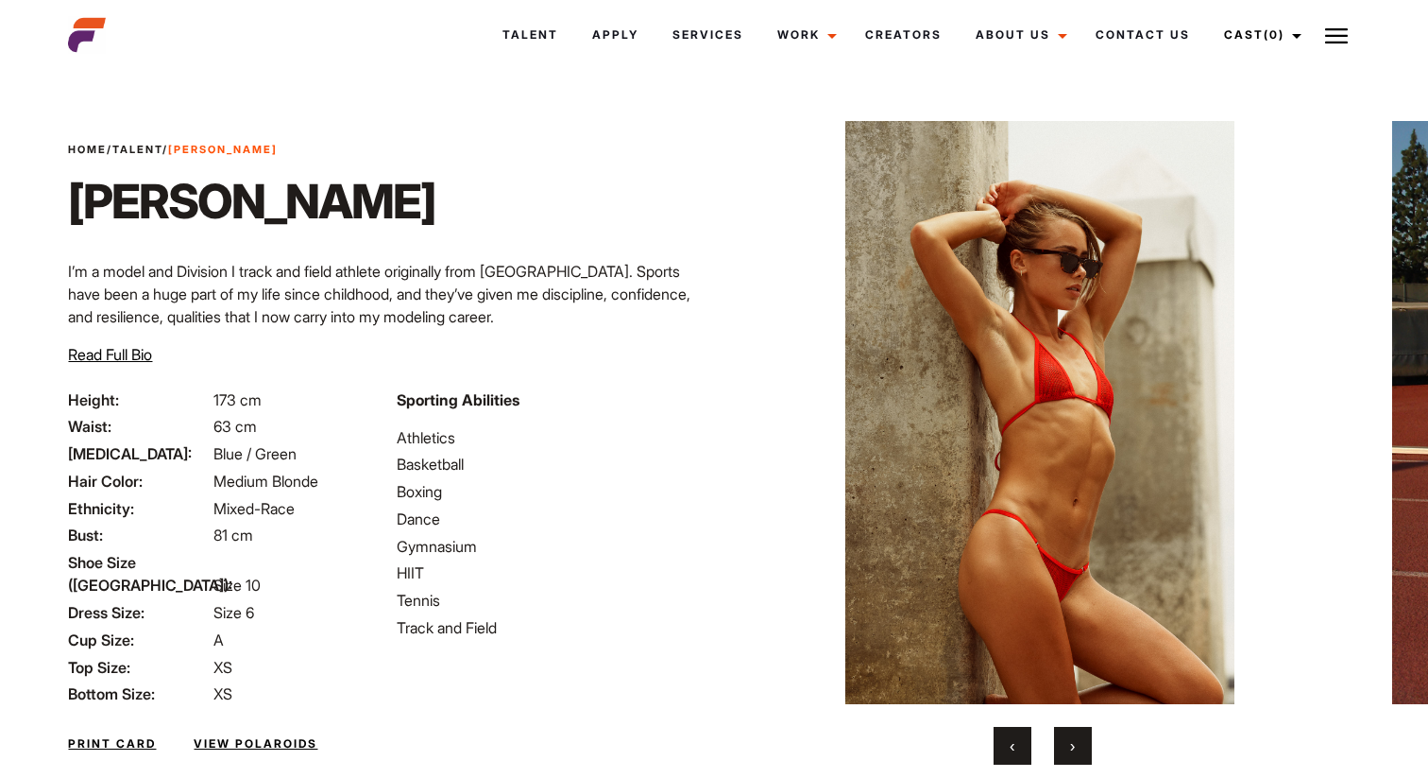
click at [1079, 751] on button "›" at bounding box center [1073, 746] width 38 height 38
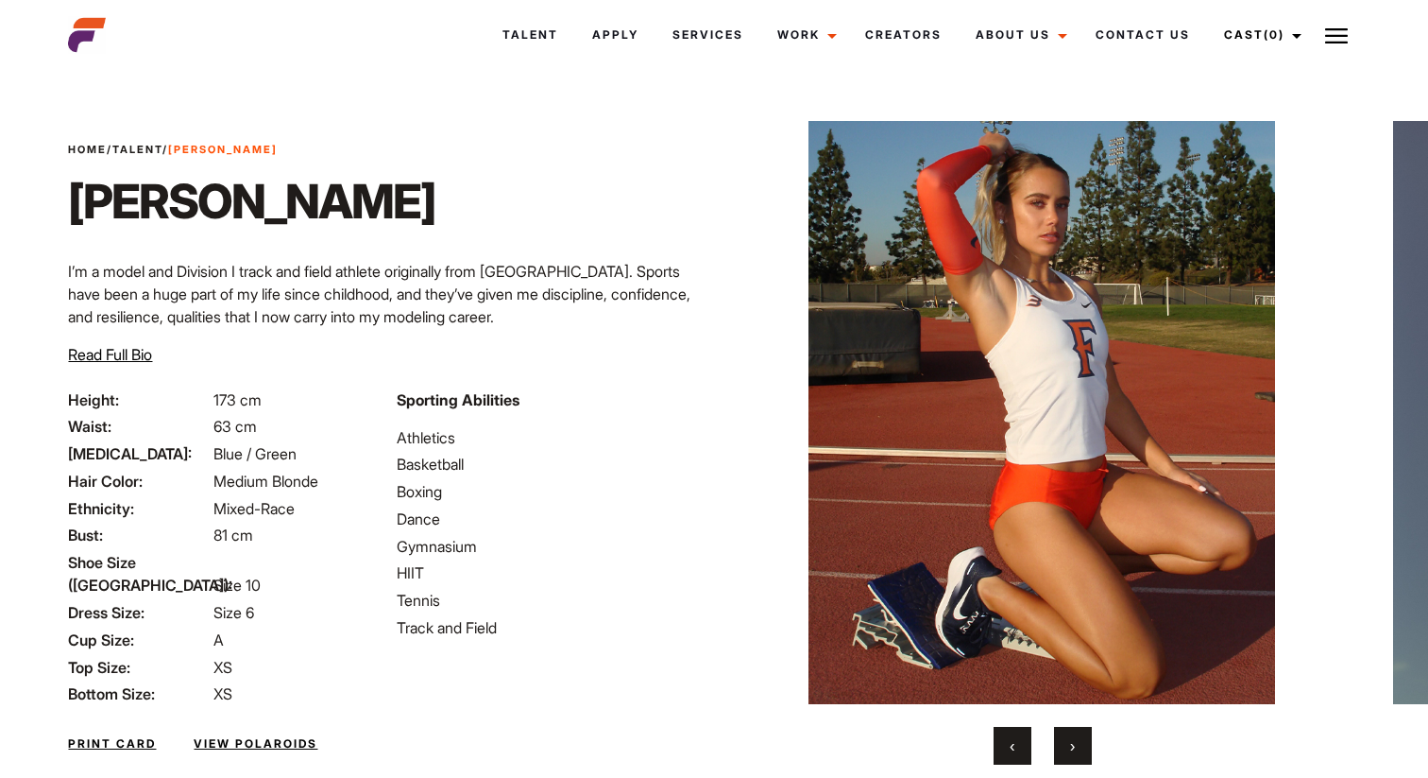
click at [1079, 751] on button "›" at bounding box center [1073, 746] width 38 height 38
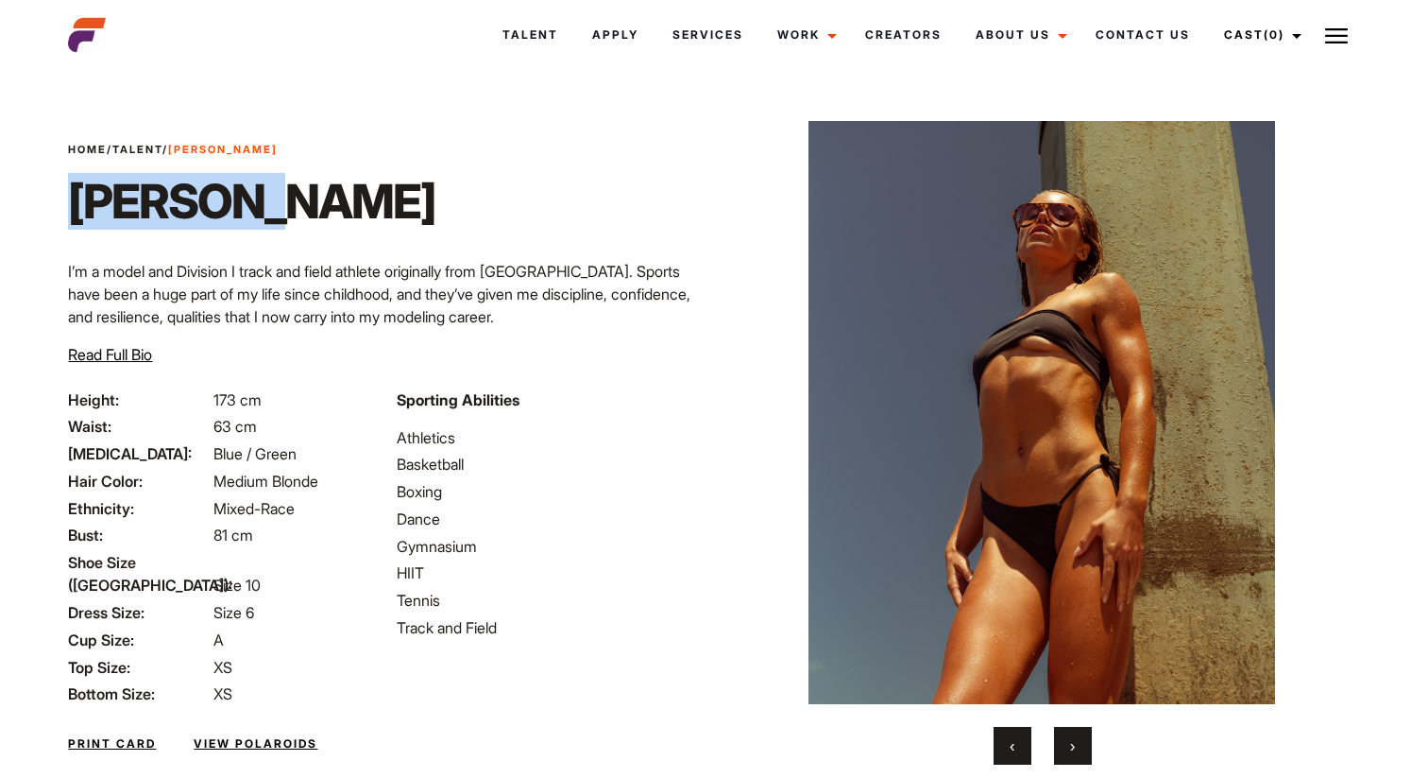
drag, startPoint x: 72, startPoint y: 200, endPoint x: 284, endPoint y: 200, distance: 212.6
click at [284, 200] on div "Home / Talent / [PERSON_NAME] I’m a model and Division I track and field athlet…" at bounding box center [386, 265] width 658 height 247
copy h1 "[PERSON_NAME]"
click at [1074, 745] on span "›" at bounding box center [1072, 745] width 5 height 19
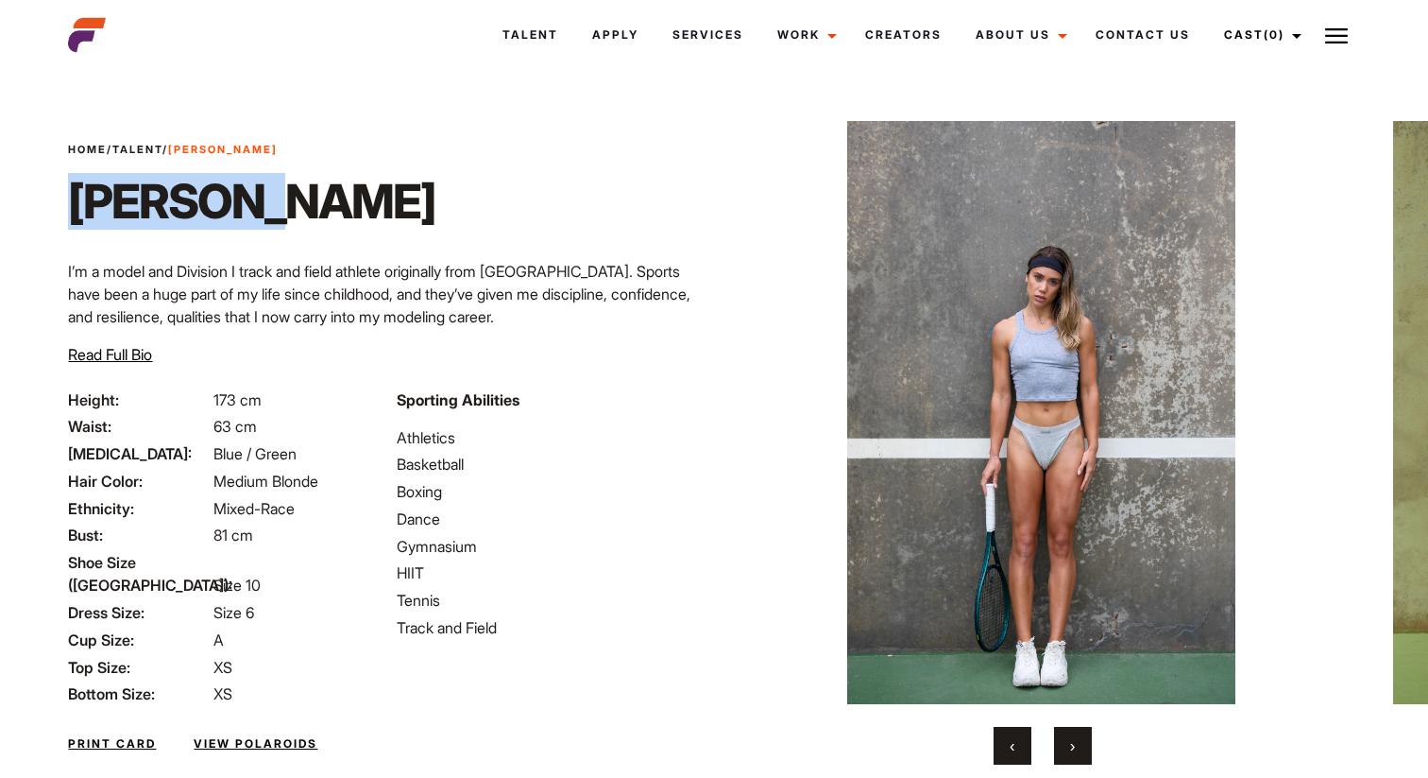
click at [1074, 745] on span "›" at bounding box center [1072, 745] width 5 height 19
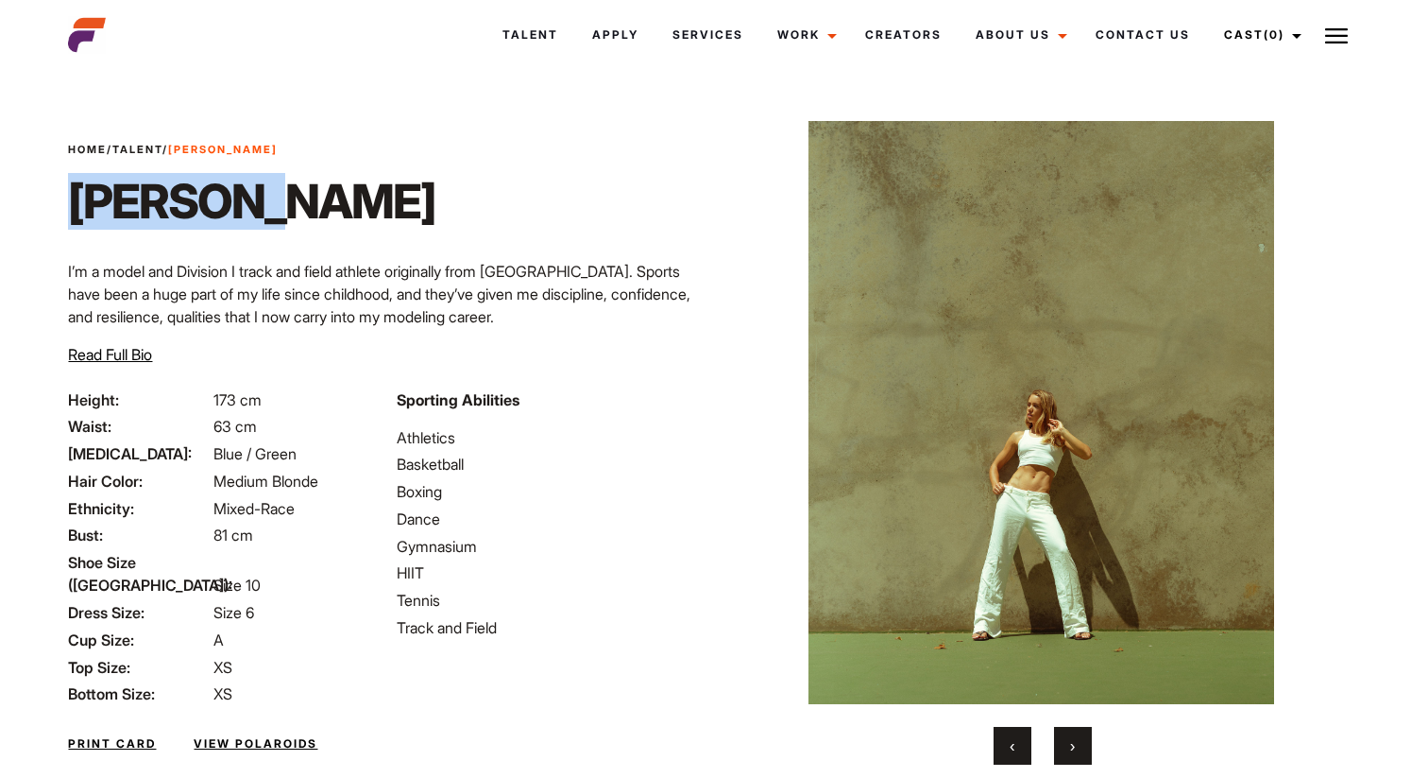
click at [1074, 745] on span "›" at bounding box center [1072, 745] width 5 height 19
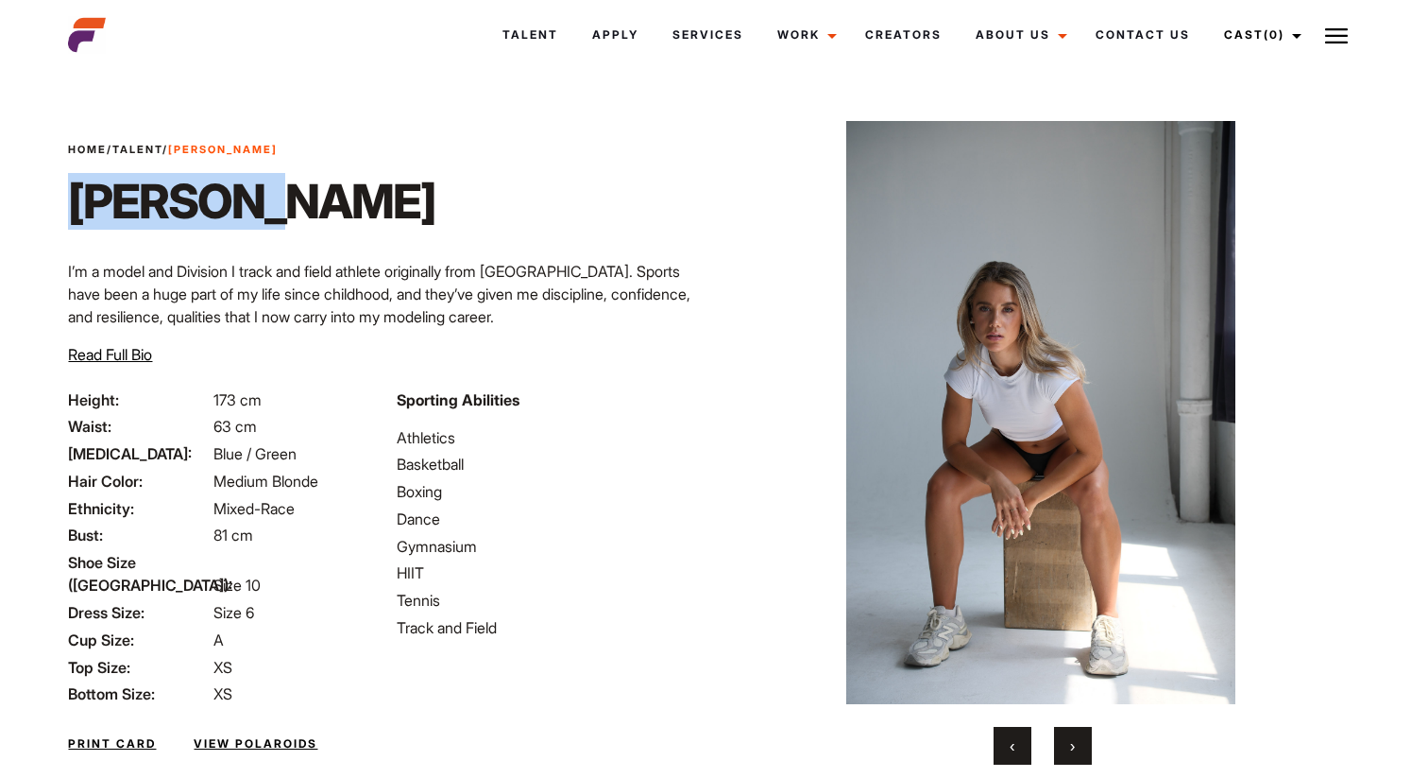
click at [1074, 745] on span "›" at bounding box center [1072, 745] width 5 height 19
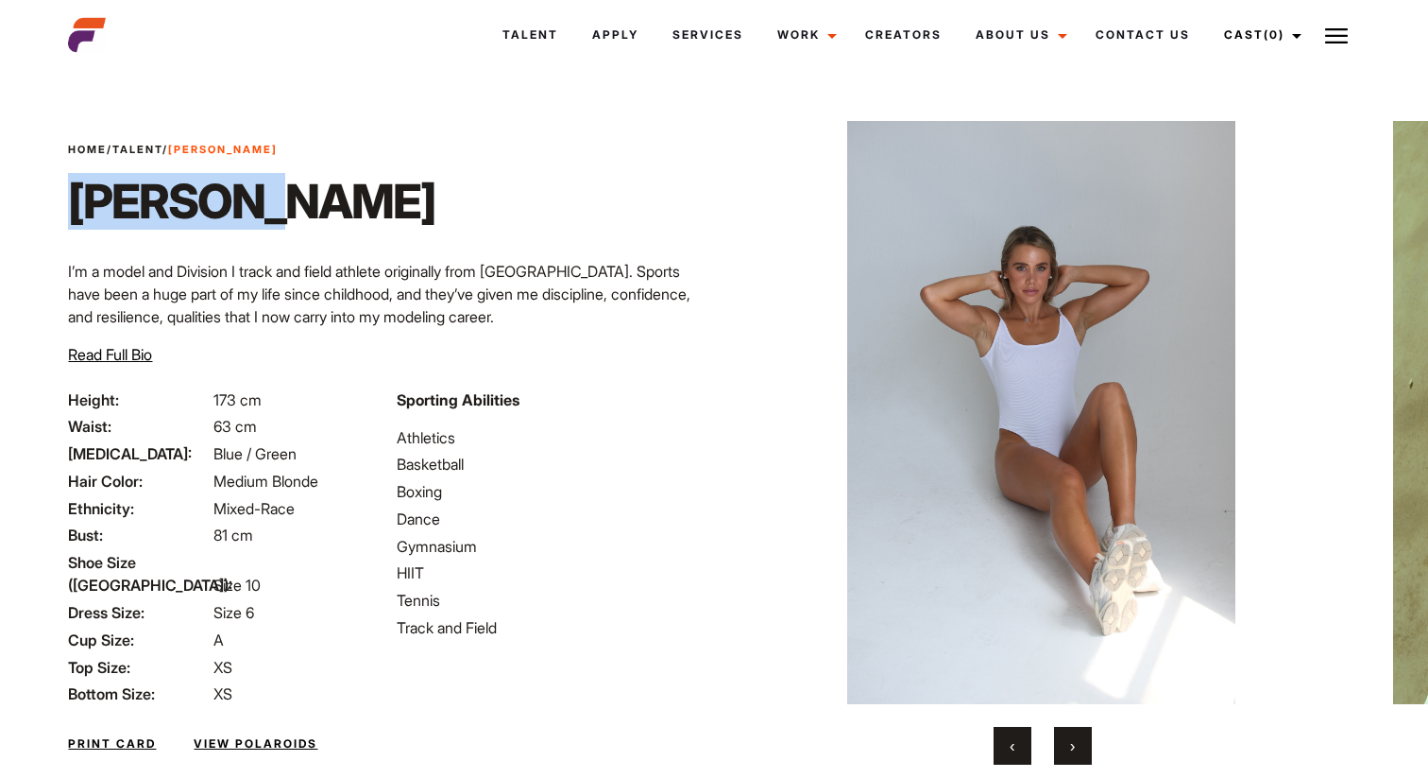
click at [1074, 745] on span "›" at bounding box center [1072, 745] width 5 height 19
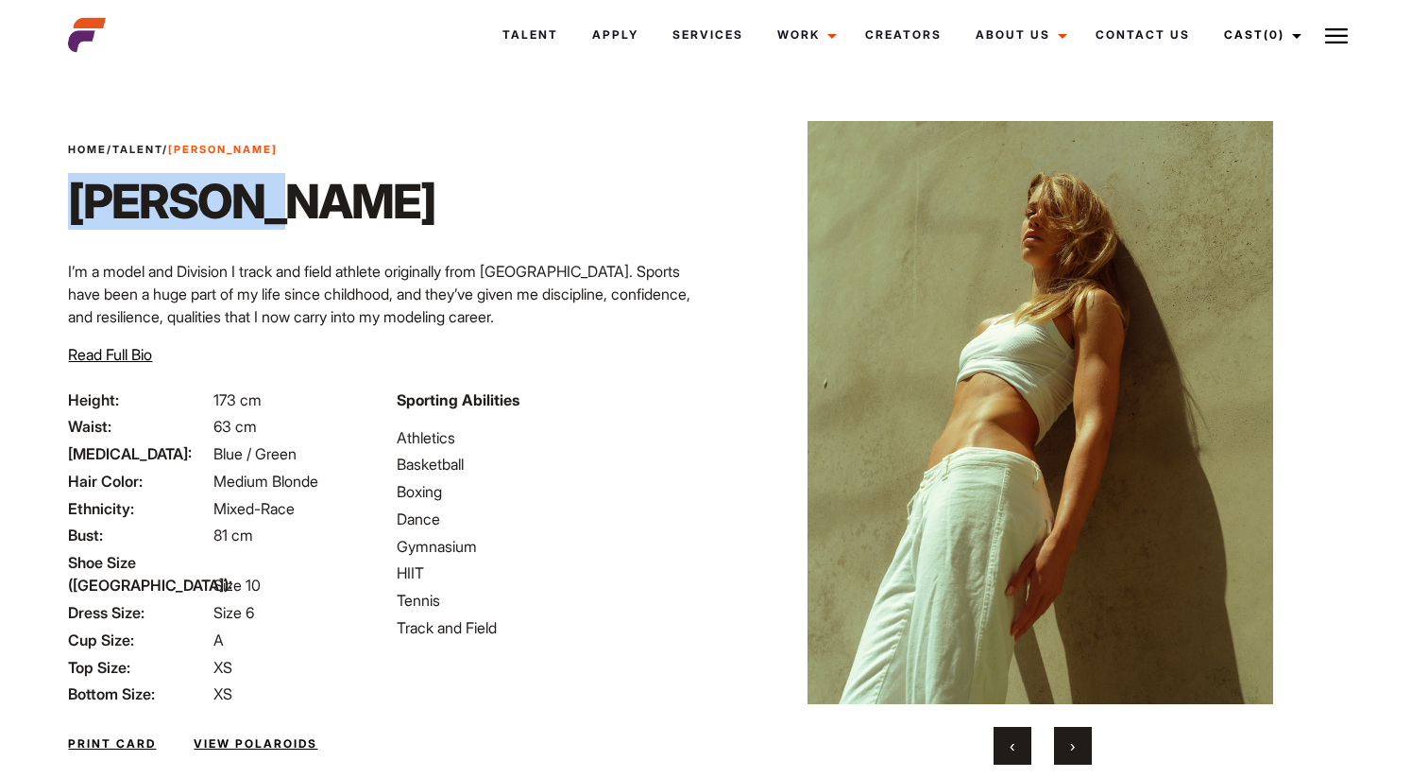
click at [1074, 745] on span "›" at bounding box center [1072, 745] width 5 height 19
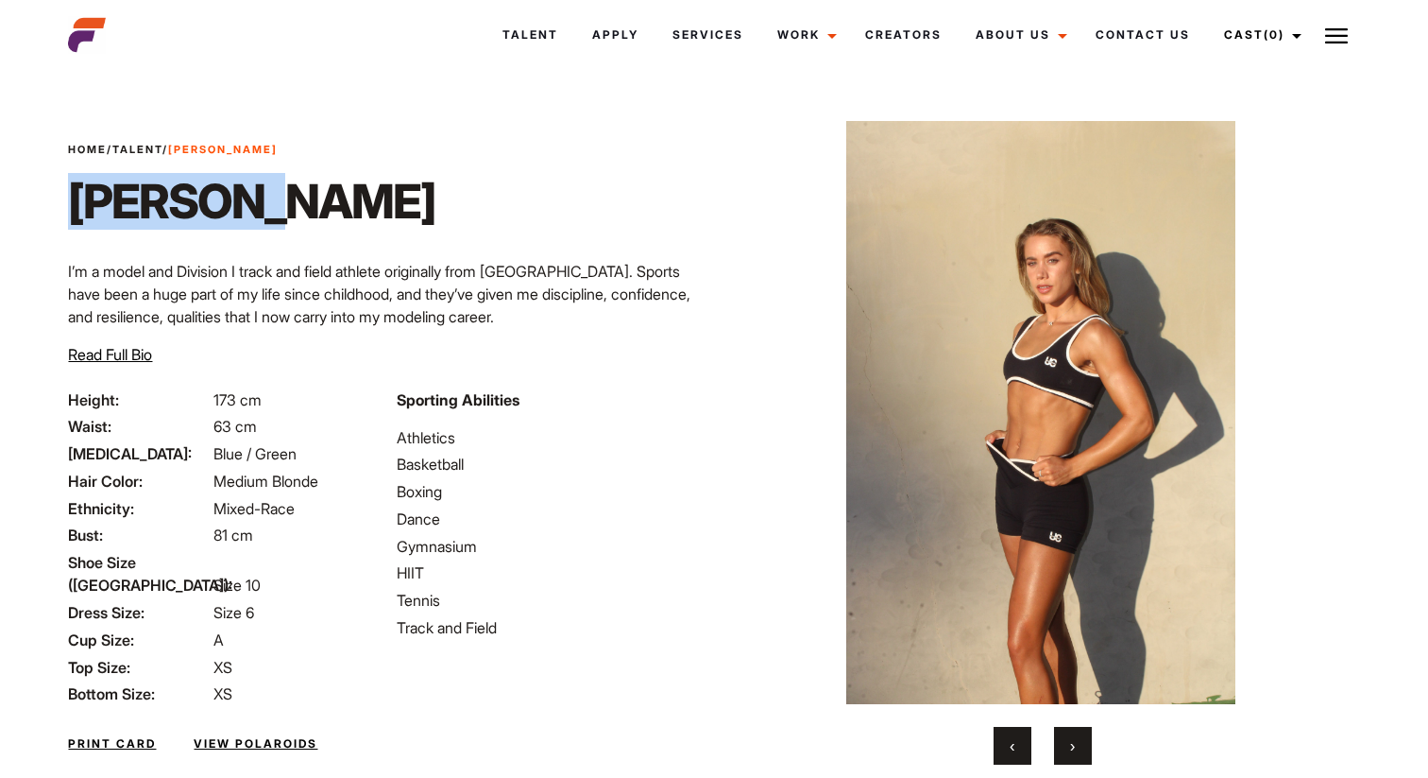
click at [1074, 745] on span "›" at bounding box center [1072, 745] width 5 height 19
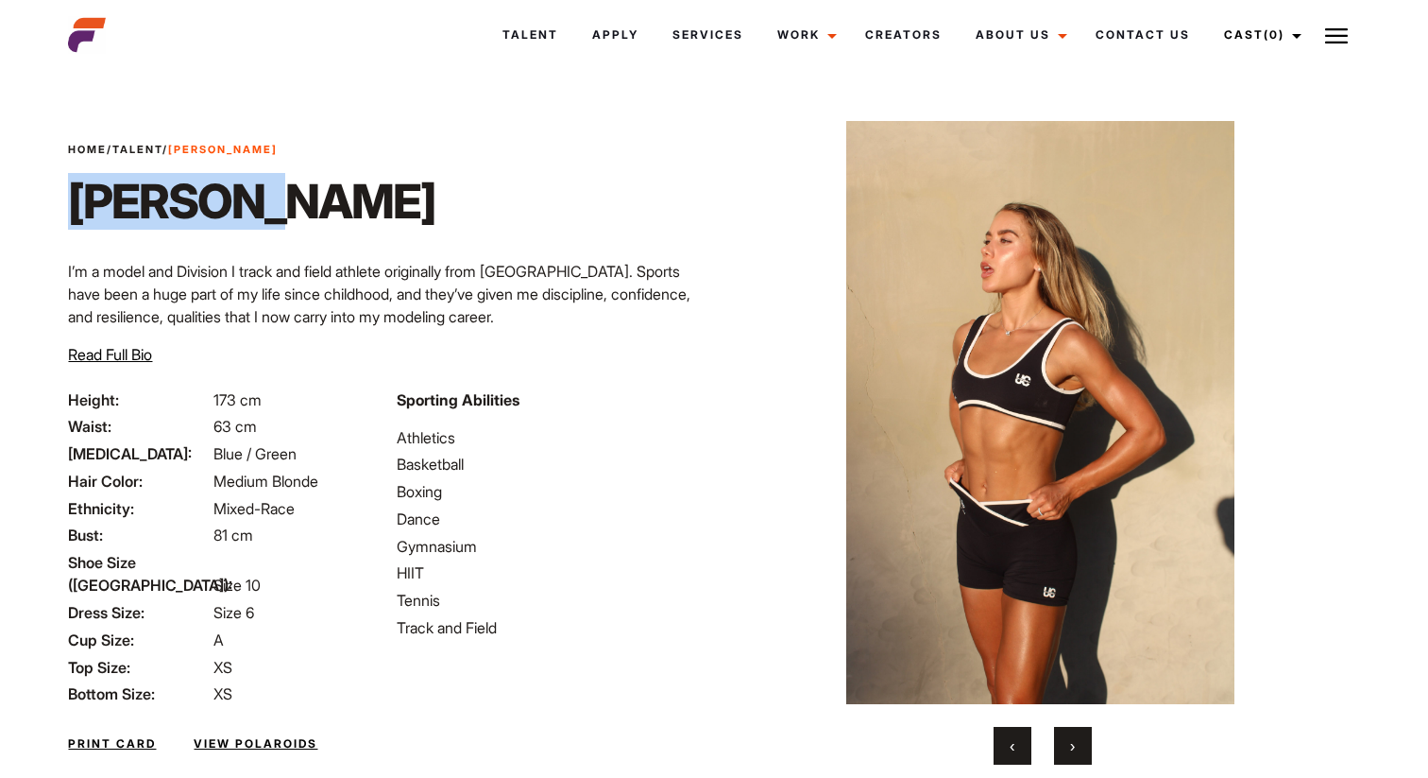
click at [1074, 745] on span "›" at bounding box center [1072, 745] width 5 height 19
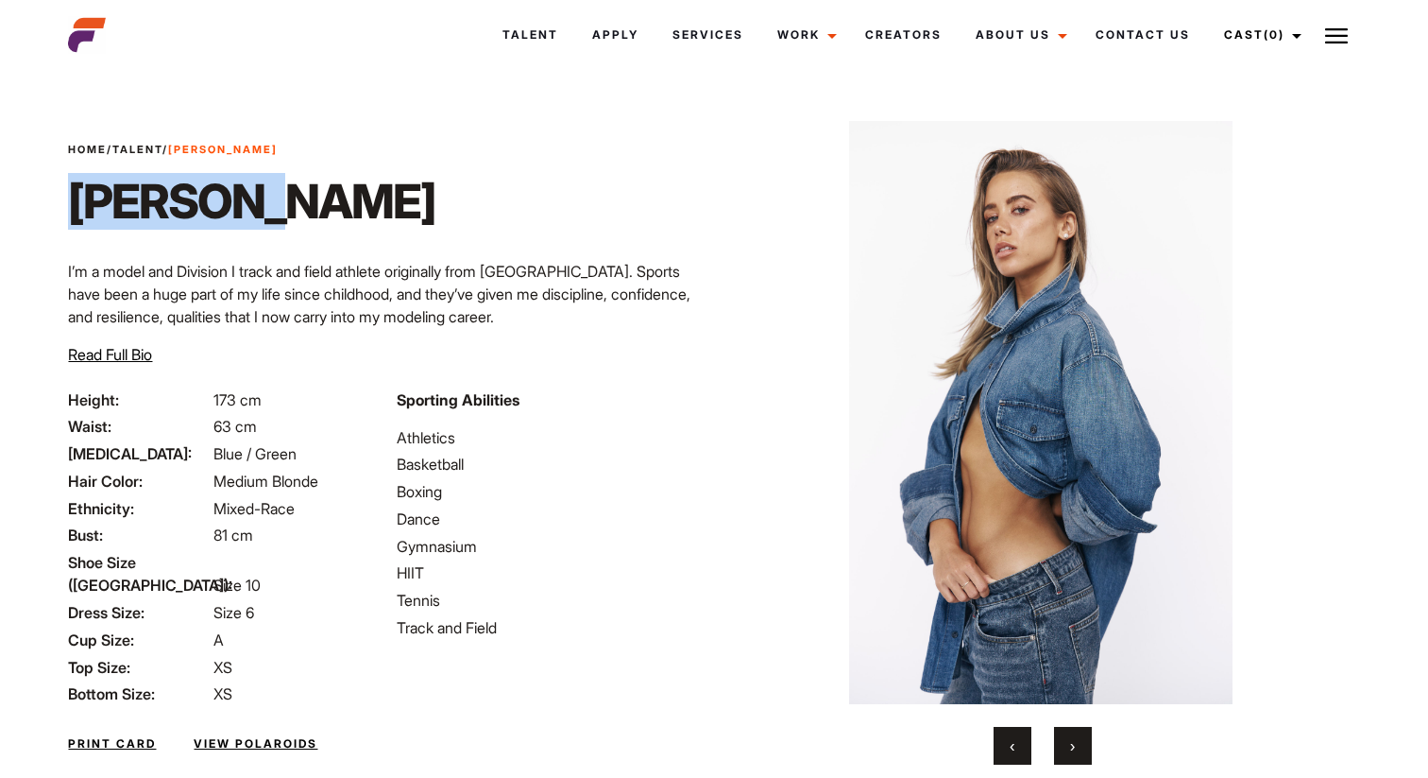
click at [1075, 752] on span "›" at bounding box center [1072, 745] width 5 height 19
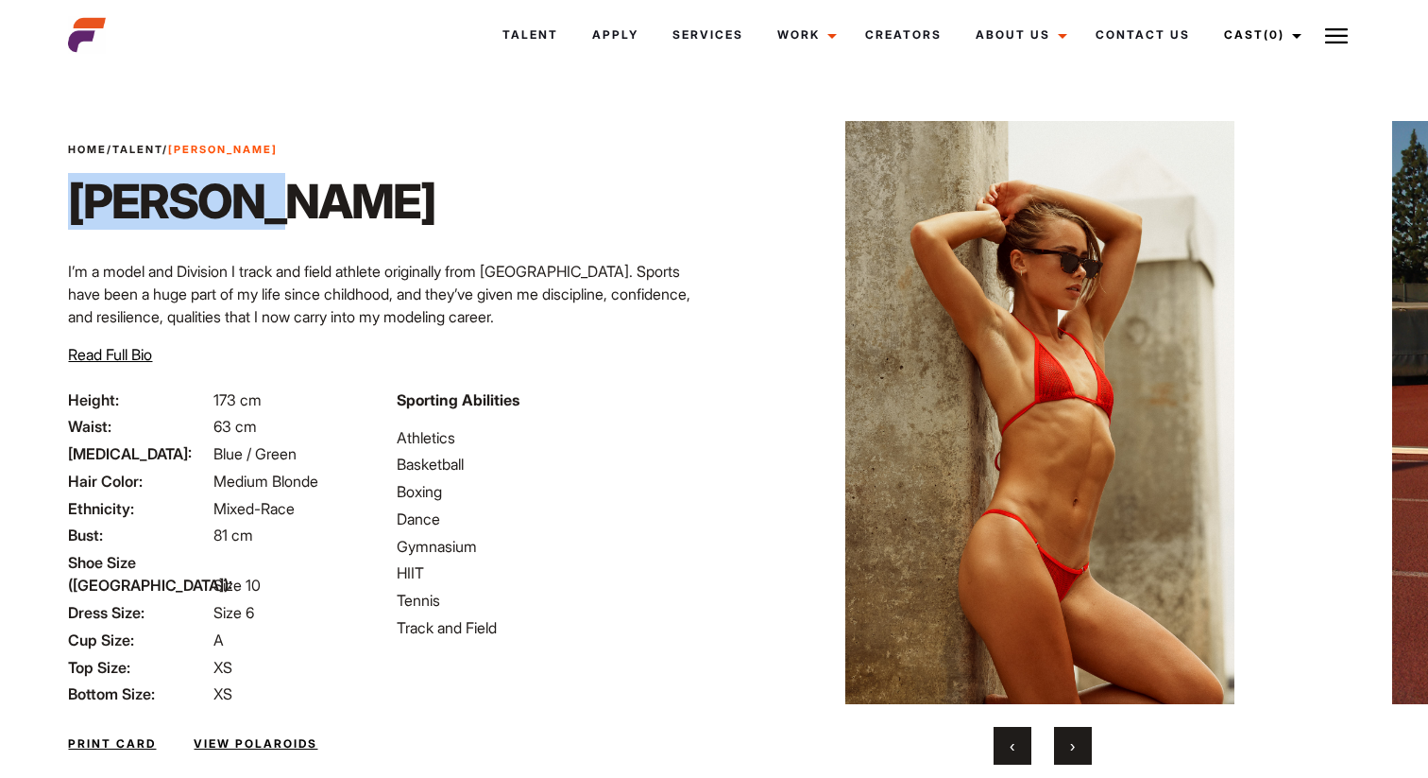
click at [1075, 752] on span "›" at bounding box center [1072, 745] width 5 height 19
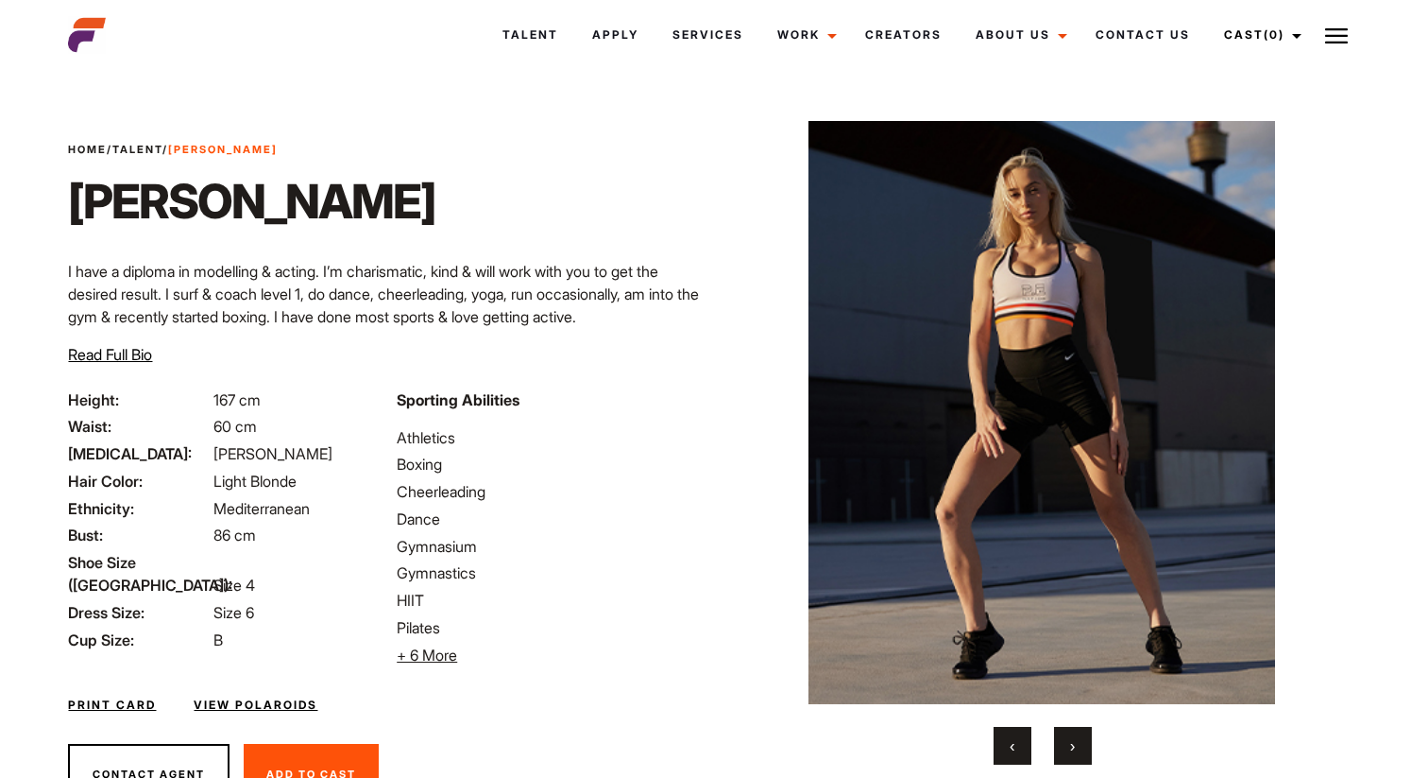
click at [1074, 734] on button "›" at bounding box center [1073, 746] width 38 height 38
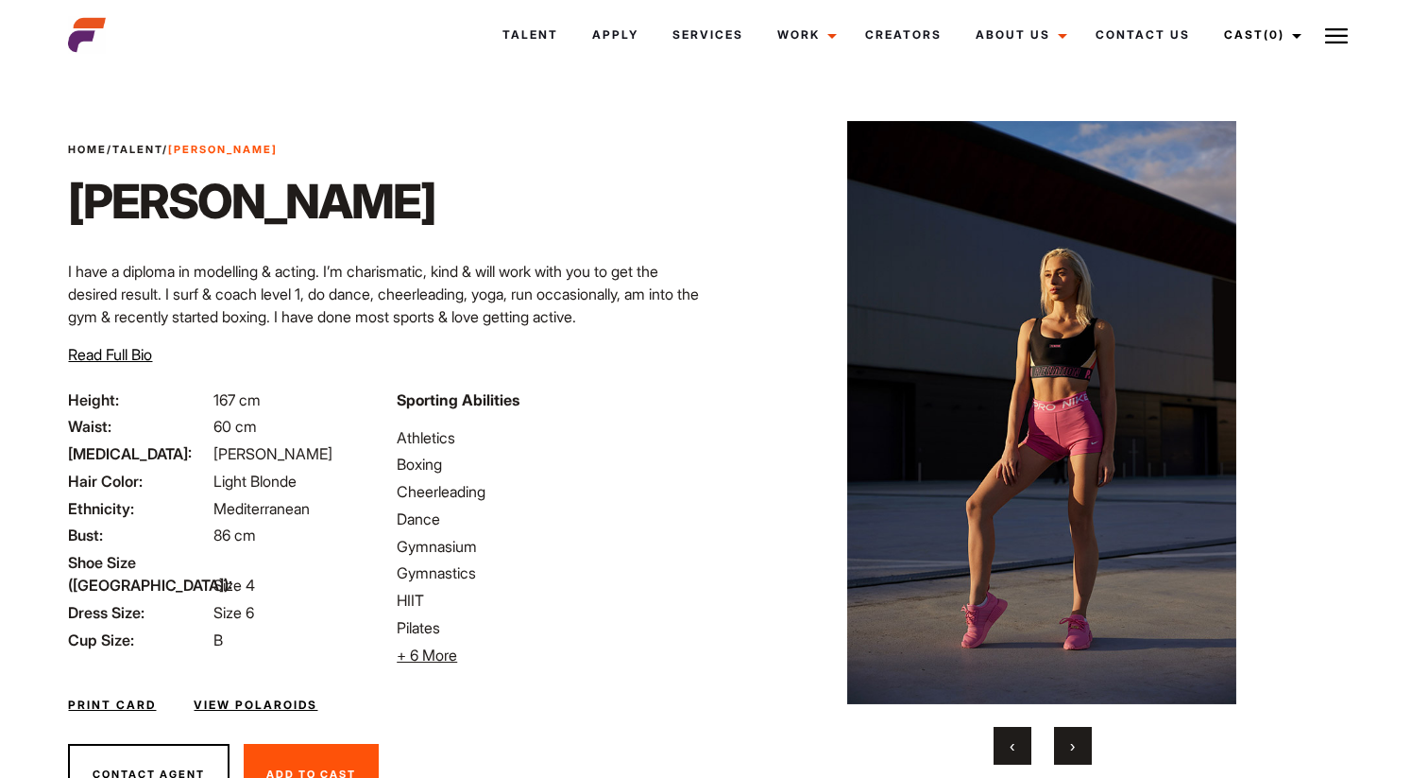
click at [1074, 734] on button "›" at bounding box center [1073, 746] width 38 height 38
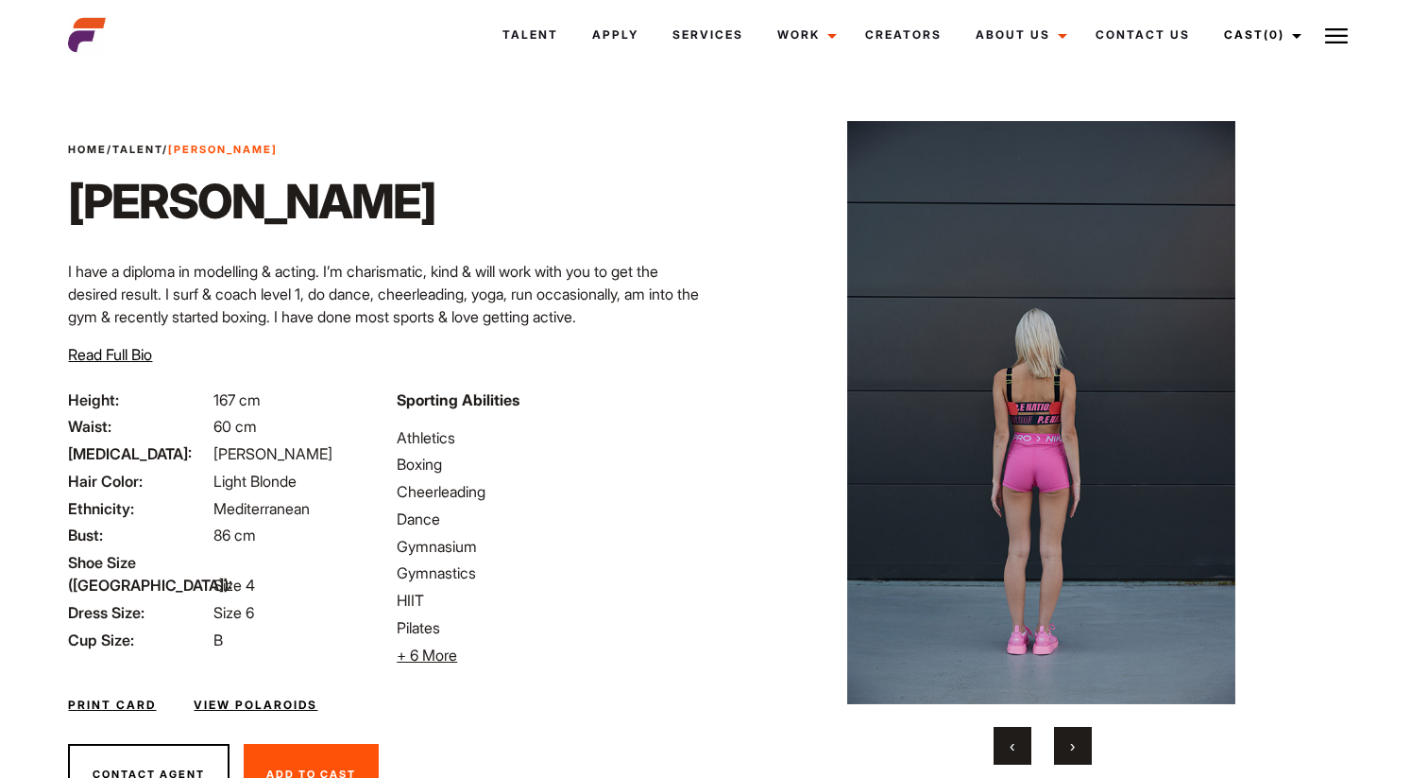
click at [1074, 734] on button "›" at bounding box center [1073, 746] width 38 height 38
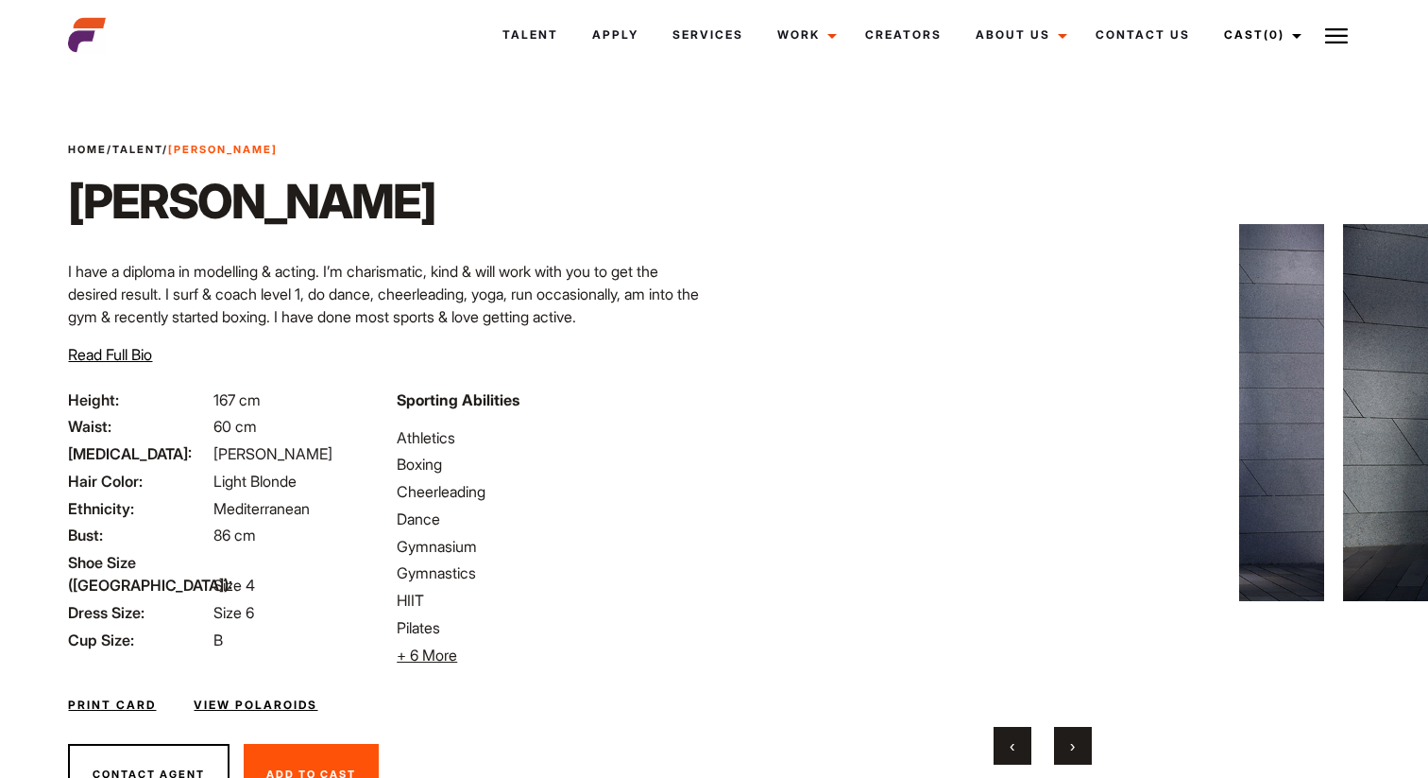
click at [1074, 734] on button "›" at bounding box center [1073, 746] width 38 height 38
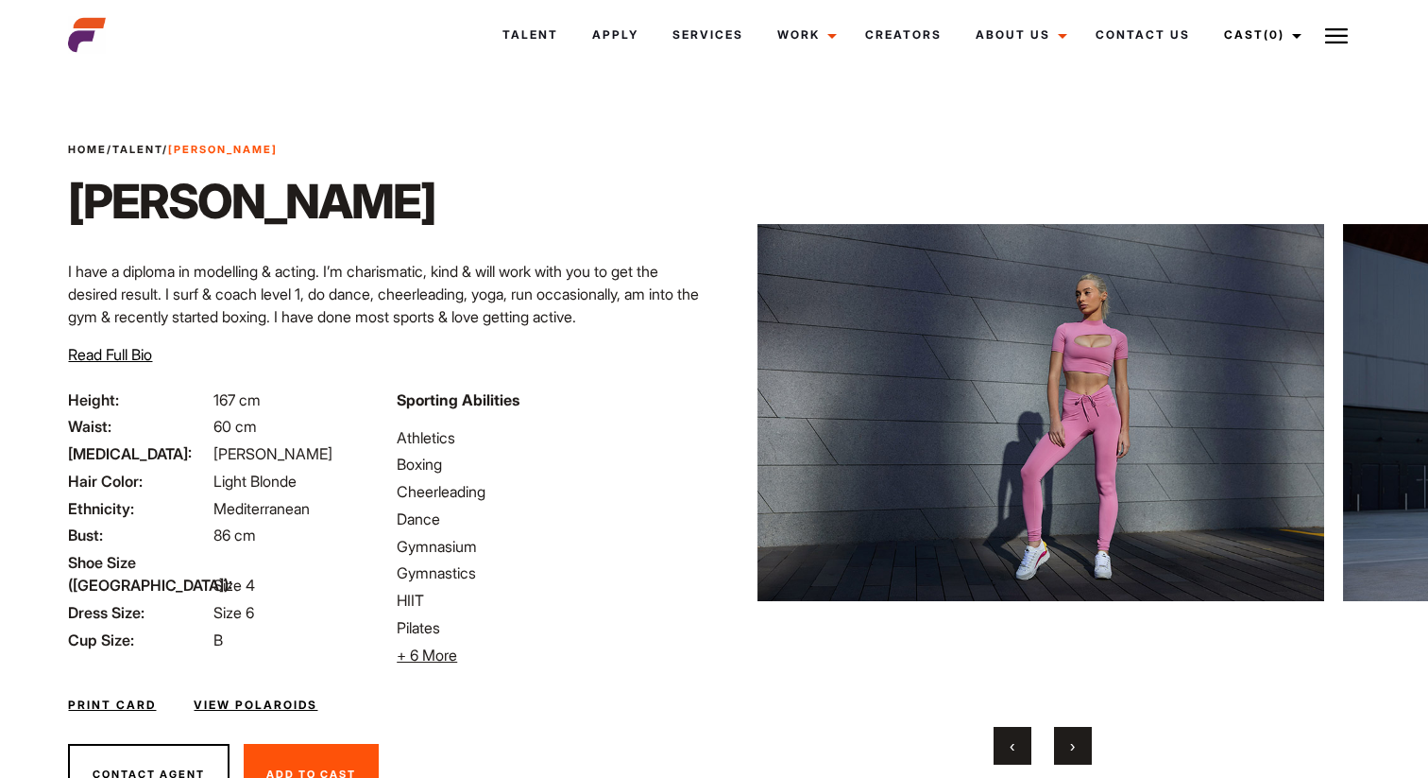
click at [1074, 734] on button "›" at bounding box center [1073, 746] width 38 height 38
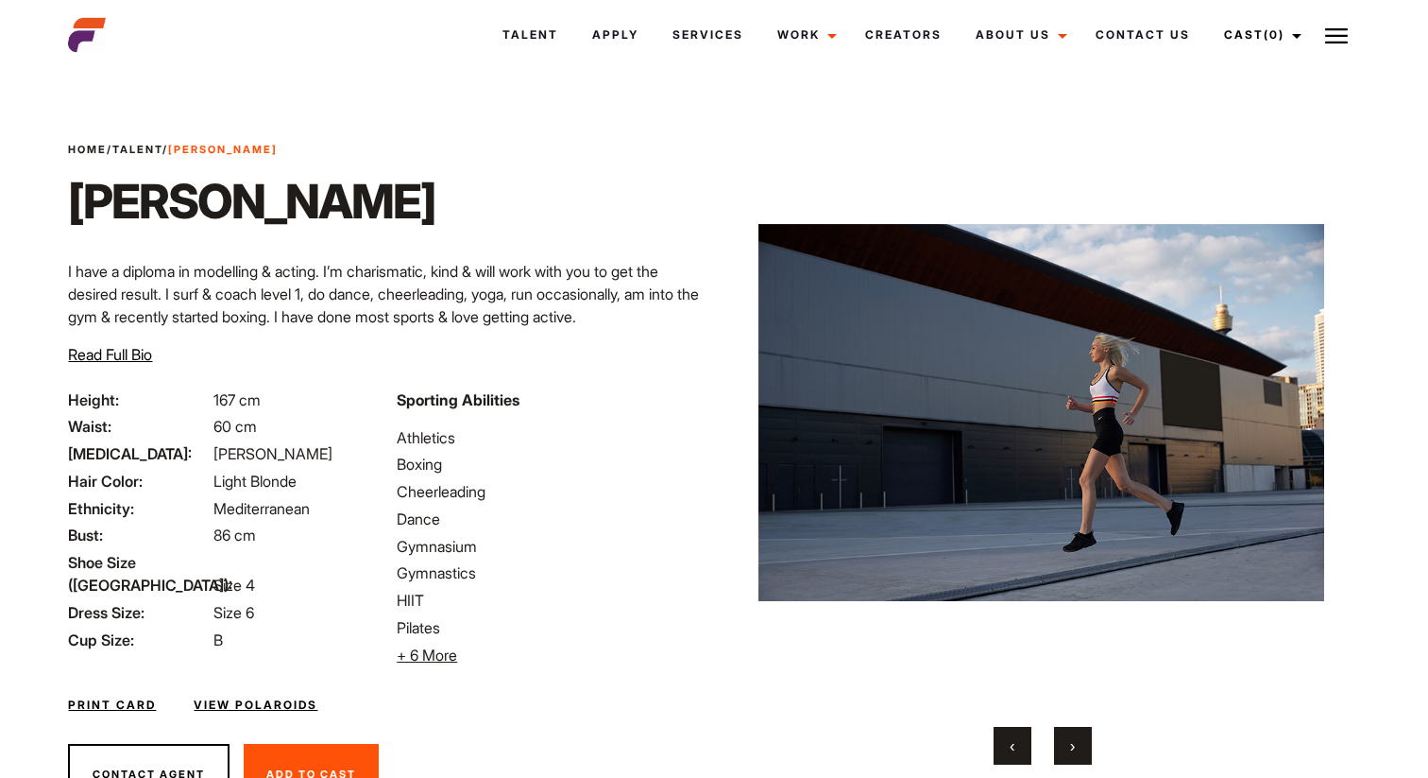
click at [1074, 734] on button "›" at bounding box center [1073, 746] width 38 height 38
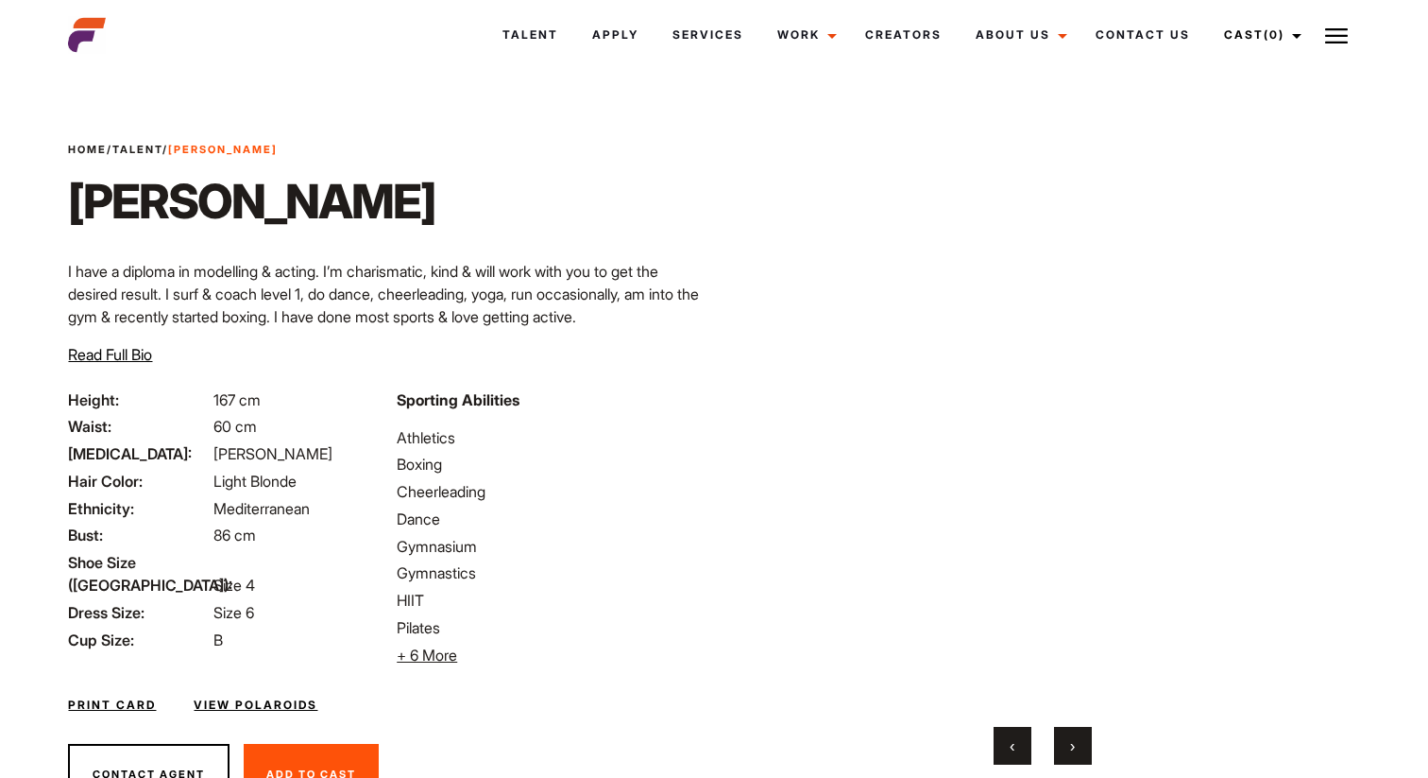
click at [1074, 734] on button "›" at bounding box center [1073, 746] width 38 height 38
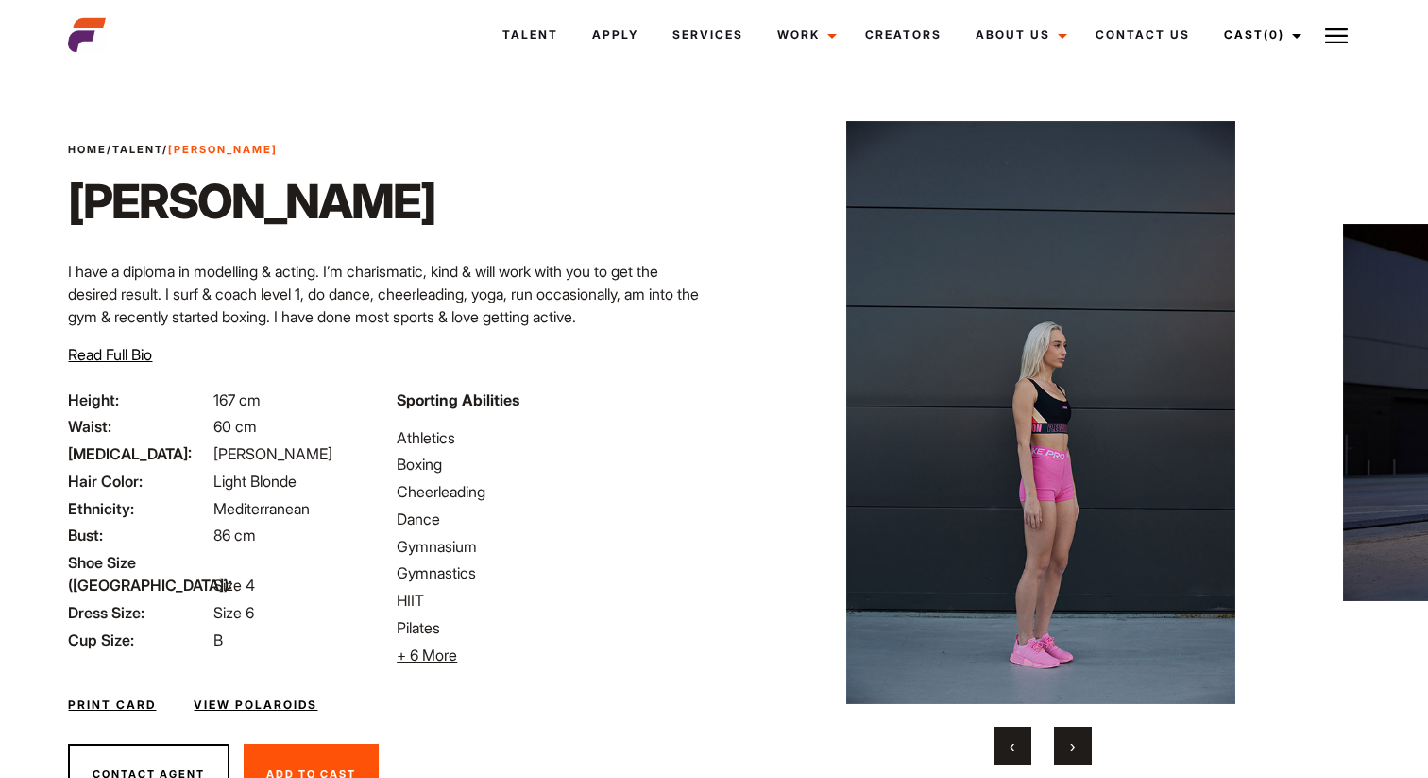
click at [1074, 734] on button "›" at bounding box center [1073, 746] width 38 height 38
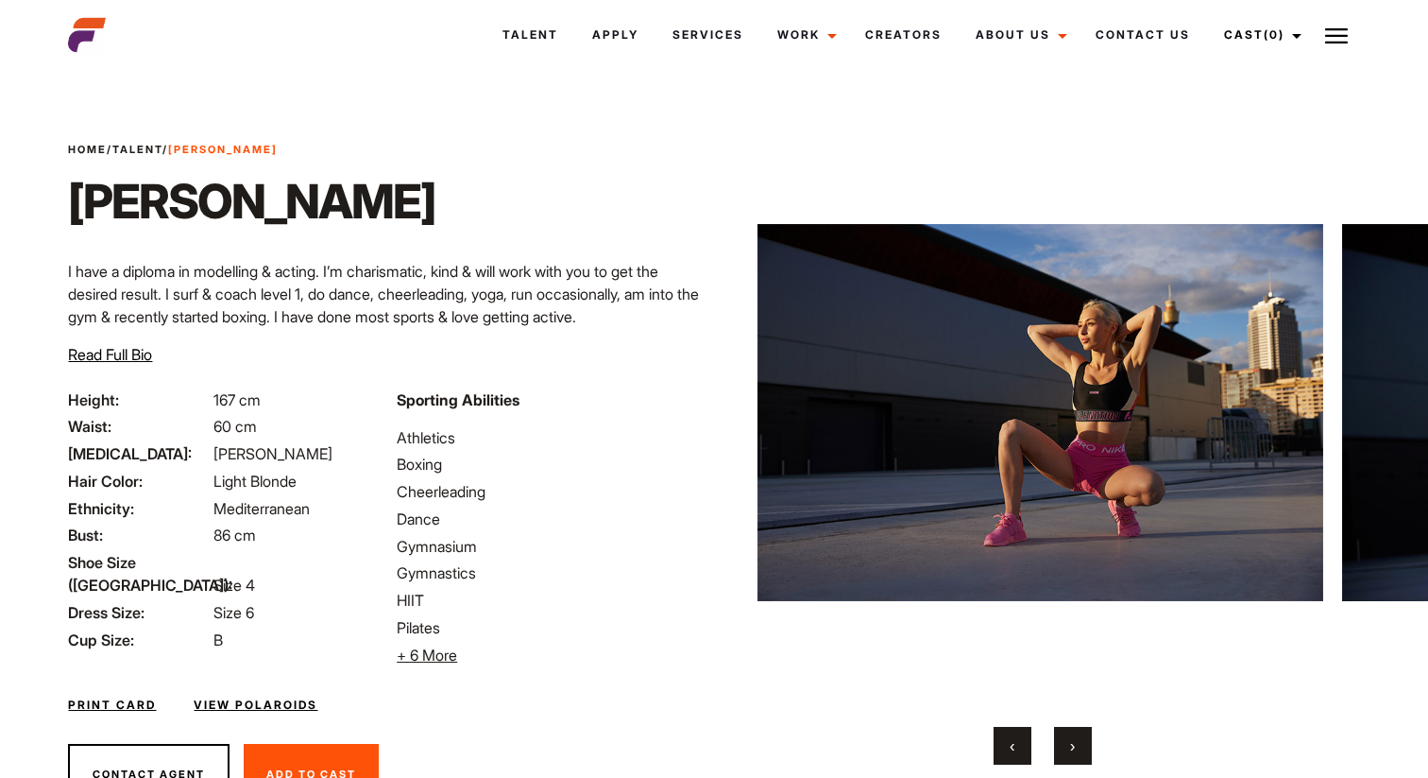
click at [1074, 734] on button "›" at bounding box center [1073, 746] width 38 height 38
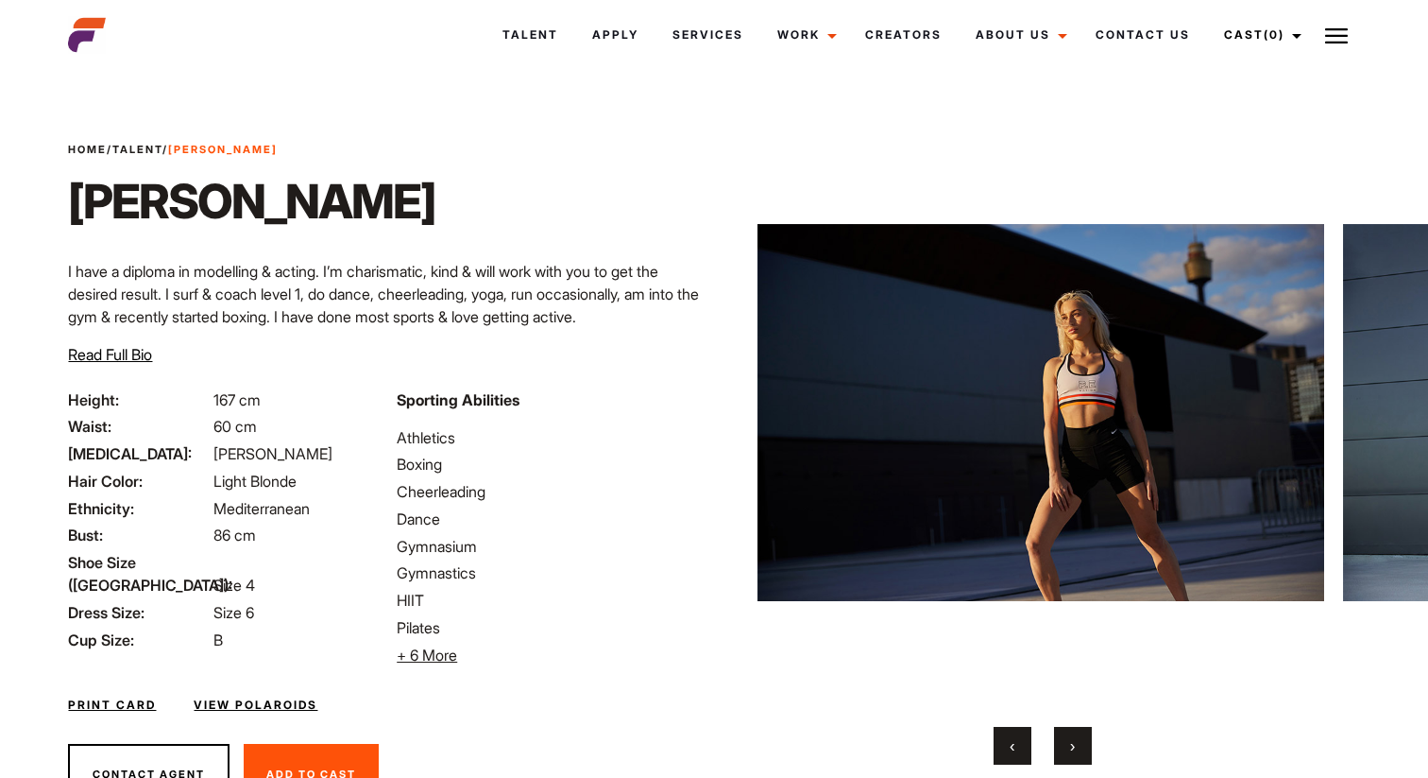
click at [1074, 734] on button "›" at bounding box center [1073, 746] width 38 height 38
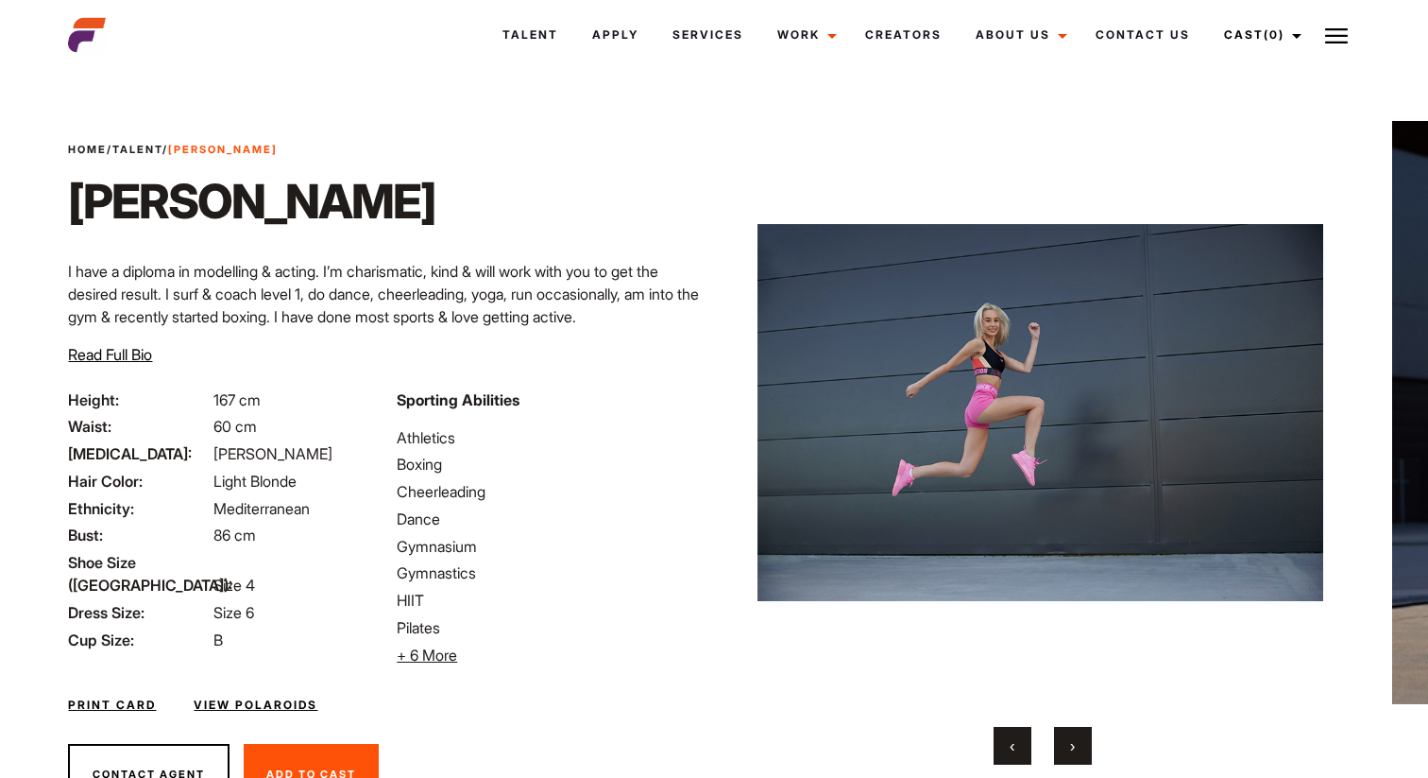
click at [1074, 734] on button "›" at bounding box center [1073, 746] width 38 height 38
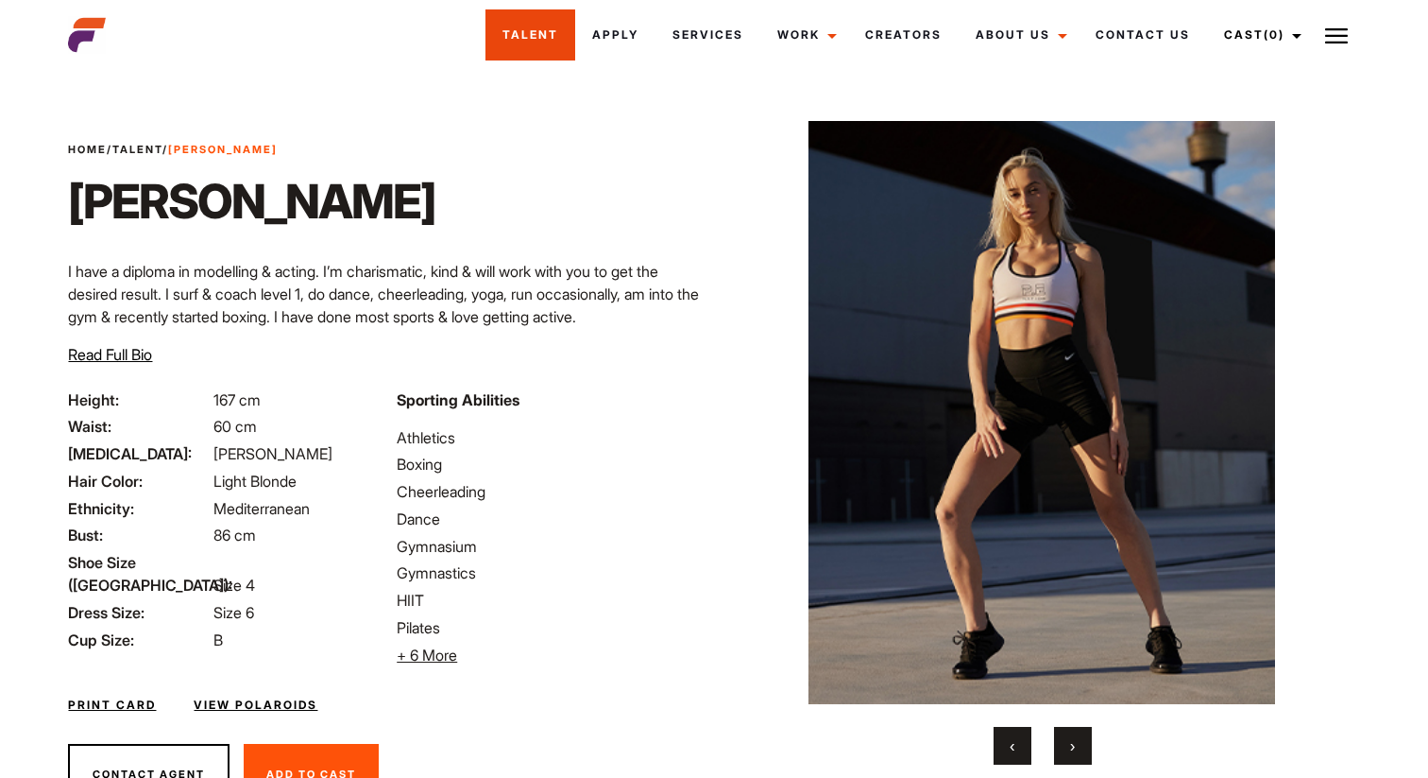
click at [509, 40] on link "Talent" at bounding box center [531, 34] width 90 height 51
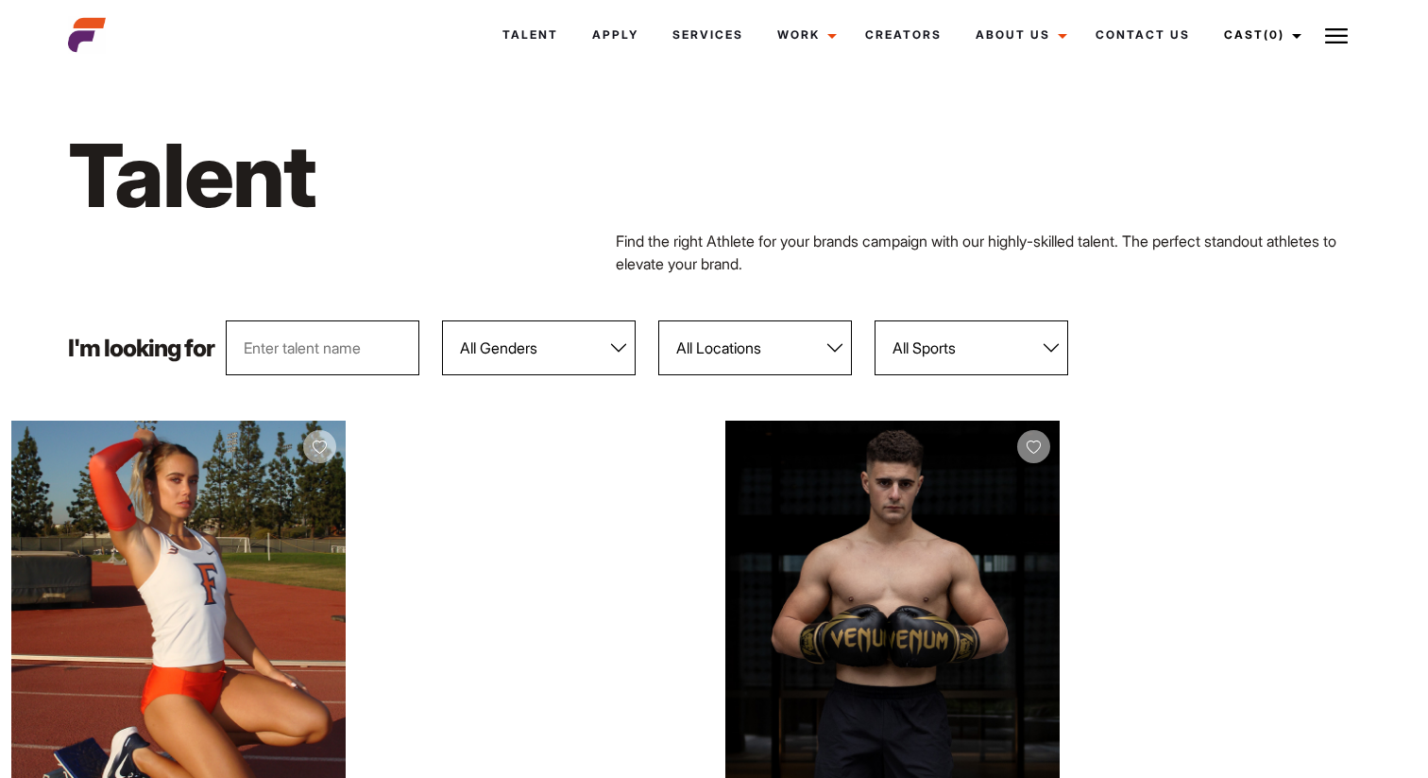
click at [801, 315] on div "Talent Find the right Athlete for your brands campaign with our highly-skilled …" at bounding box center [714, 198] width 1314 height 245
click at [813, 338] on select "All Locations Adelaide Brisbane Darwin Gold Coast Melbourne Perth Sunshine Coas…" at bounding box center [755, 347] width 194 height 55
select select "122"
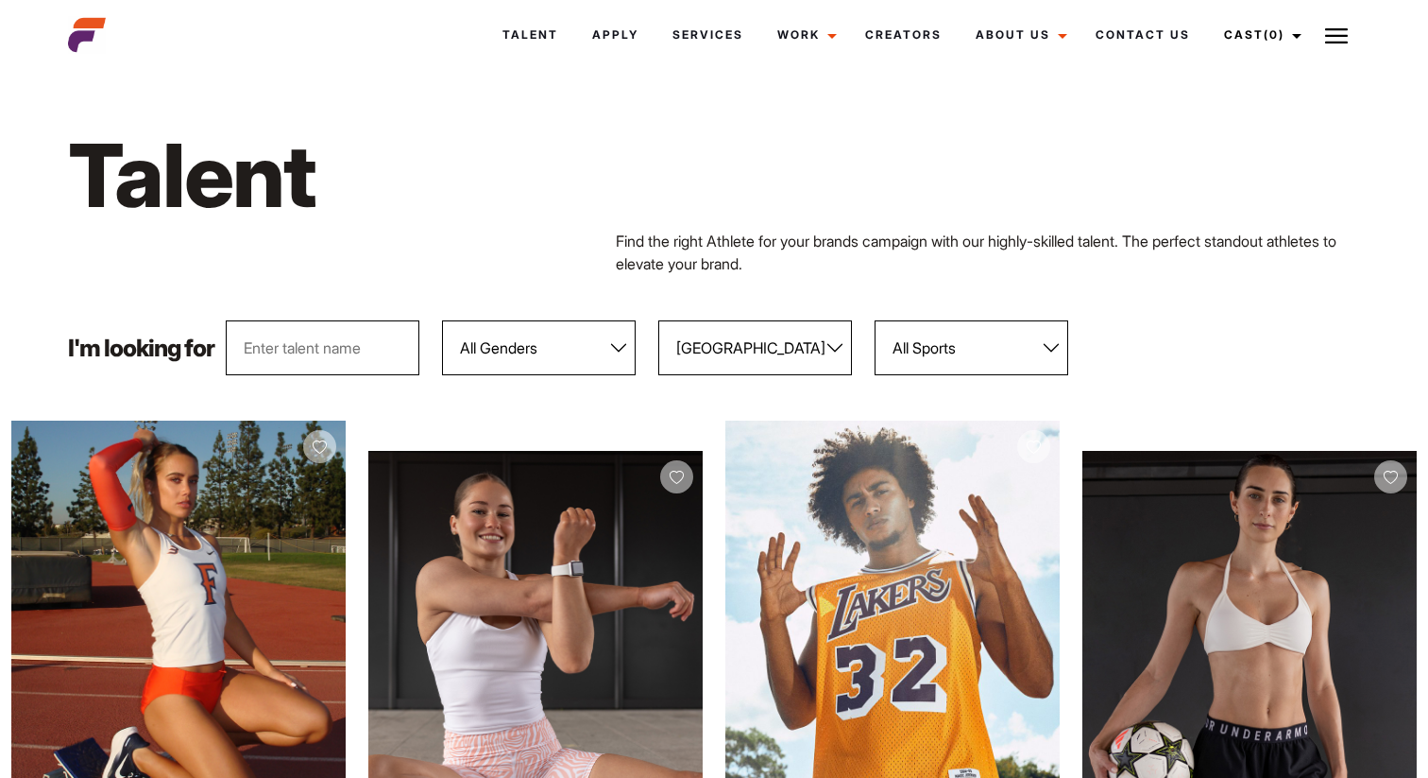
drag, startPoint x: 1428, startPoint y: 178, endPoint x: 631, endPoint y: 76, distance: 802.9
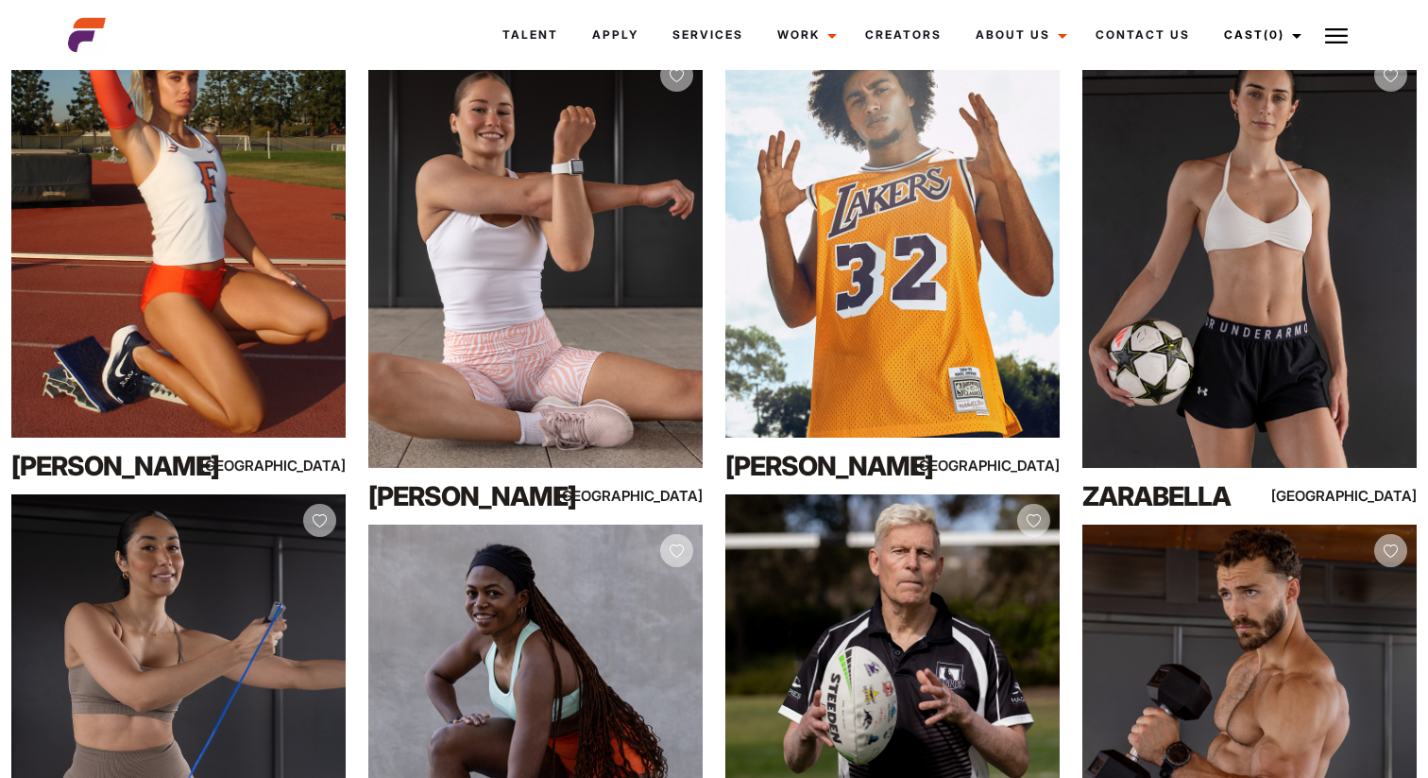
scroll to position [278, 0]
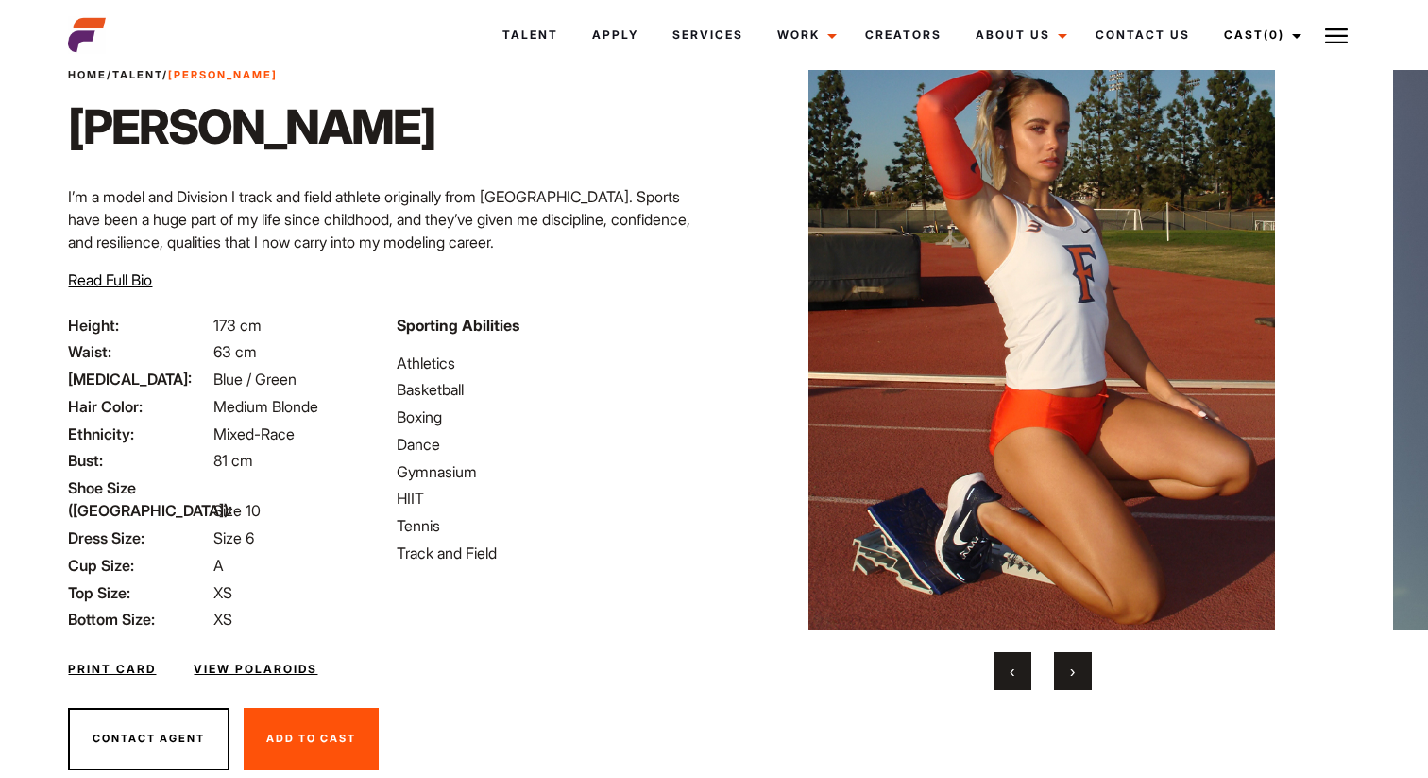
scroll to position [70, 0]
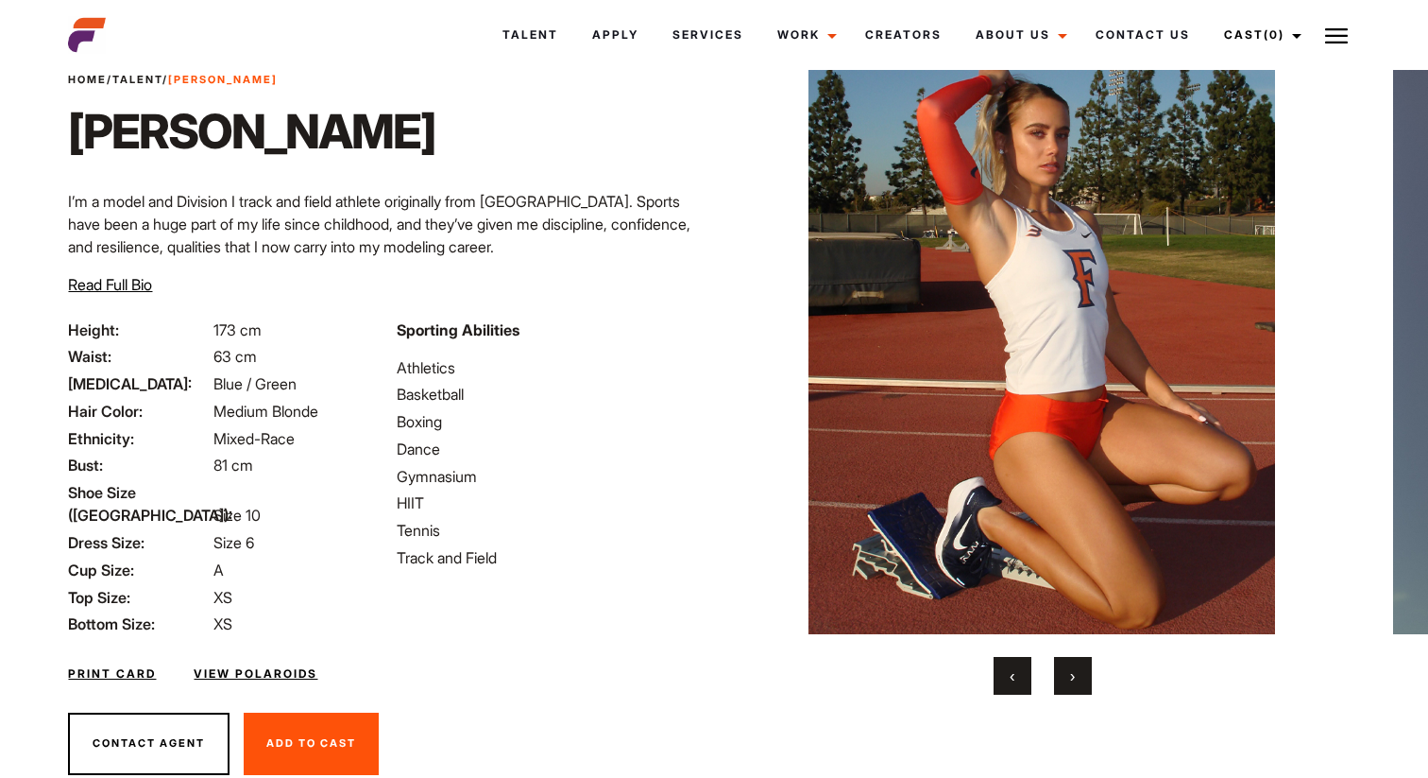
click at [1078, 672] on button "›" at bounding box center [1073, 676] width 38 height 38
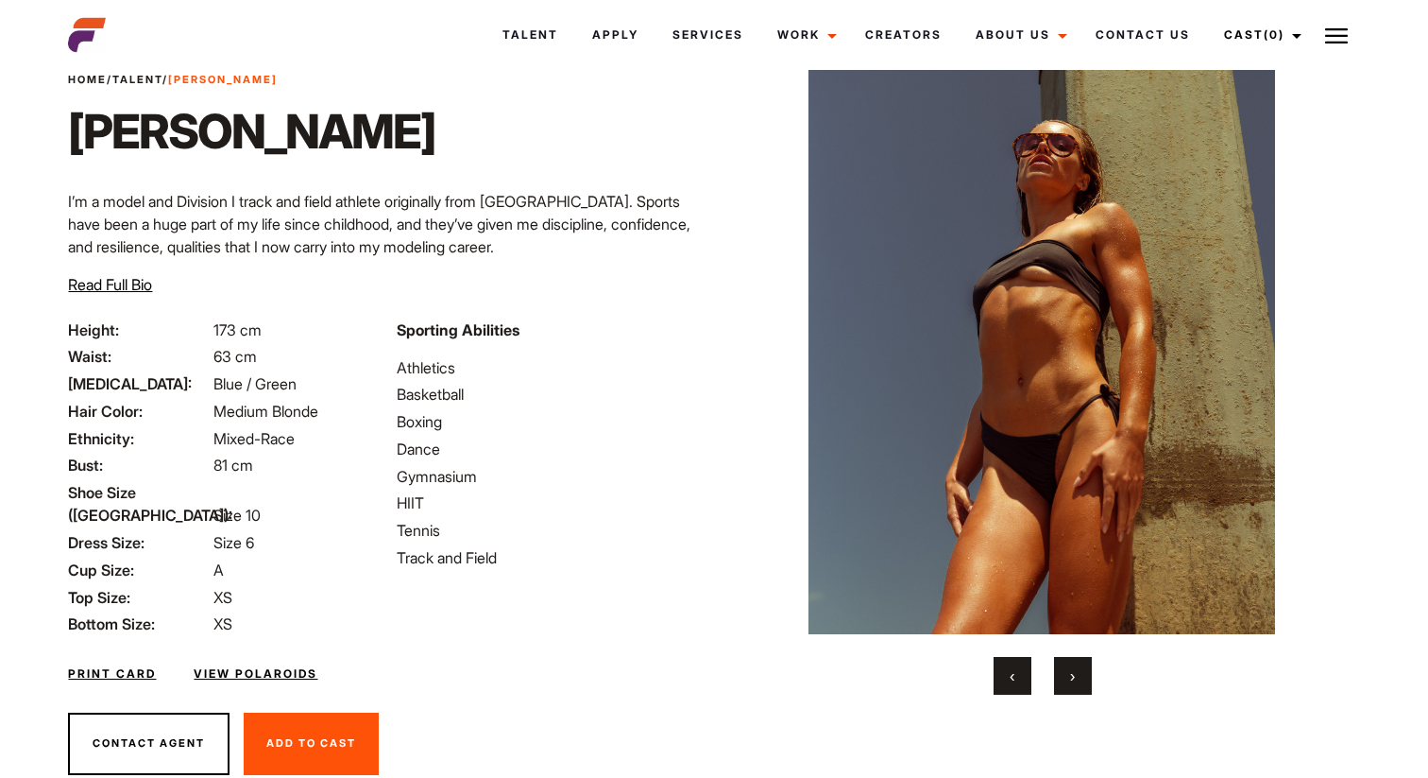
click at [1078, 672] on button "›" at bounding box center [1073, 676] width 38 height 38
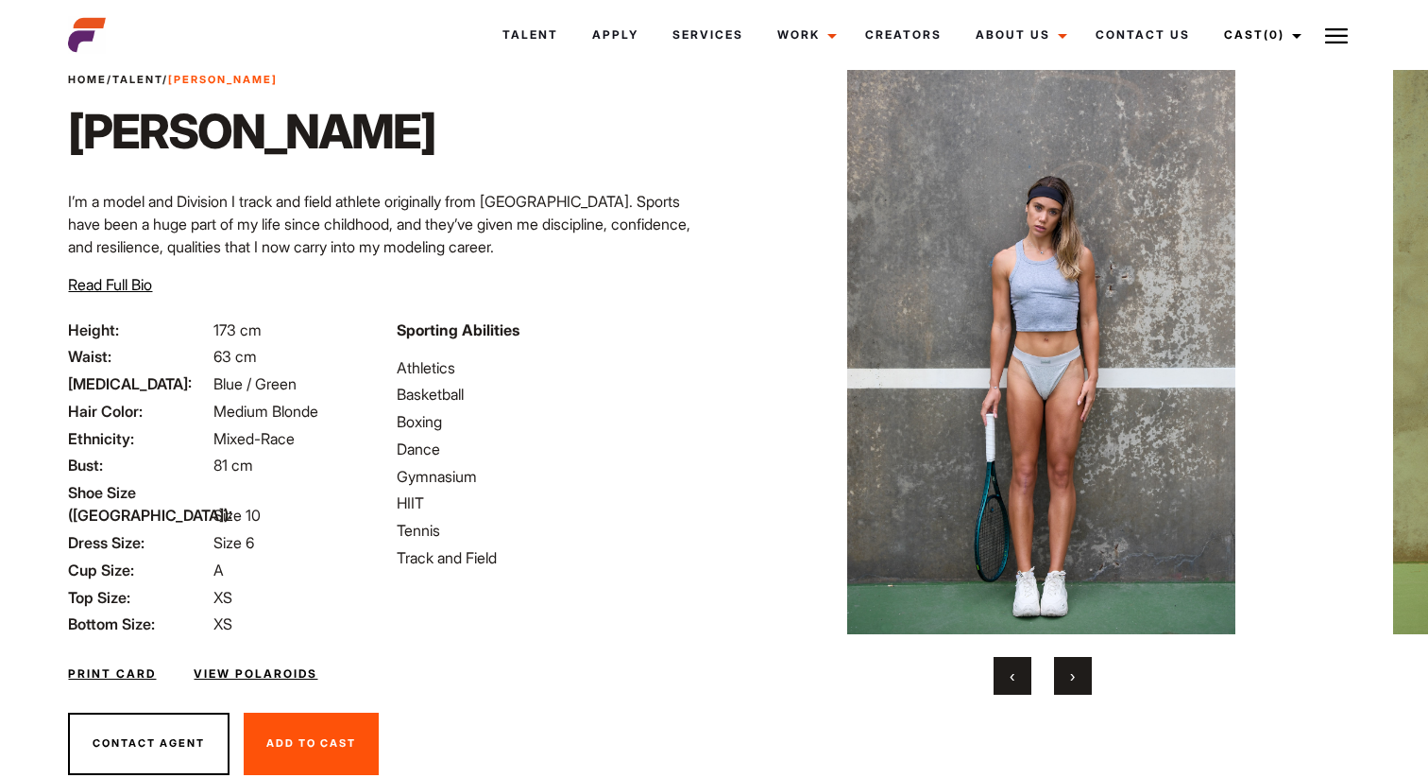
click at [1083, 688] on button "›" at bounding box center [1073, 676] width 38 height 38
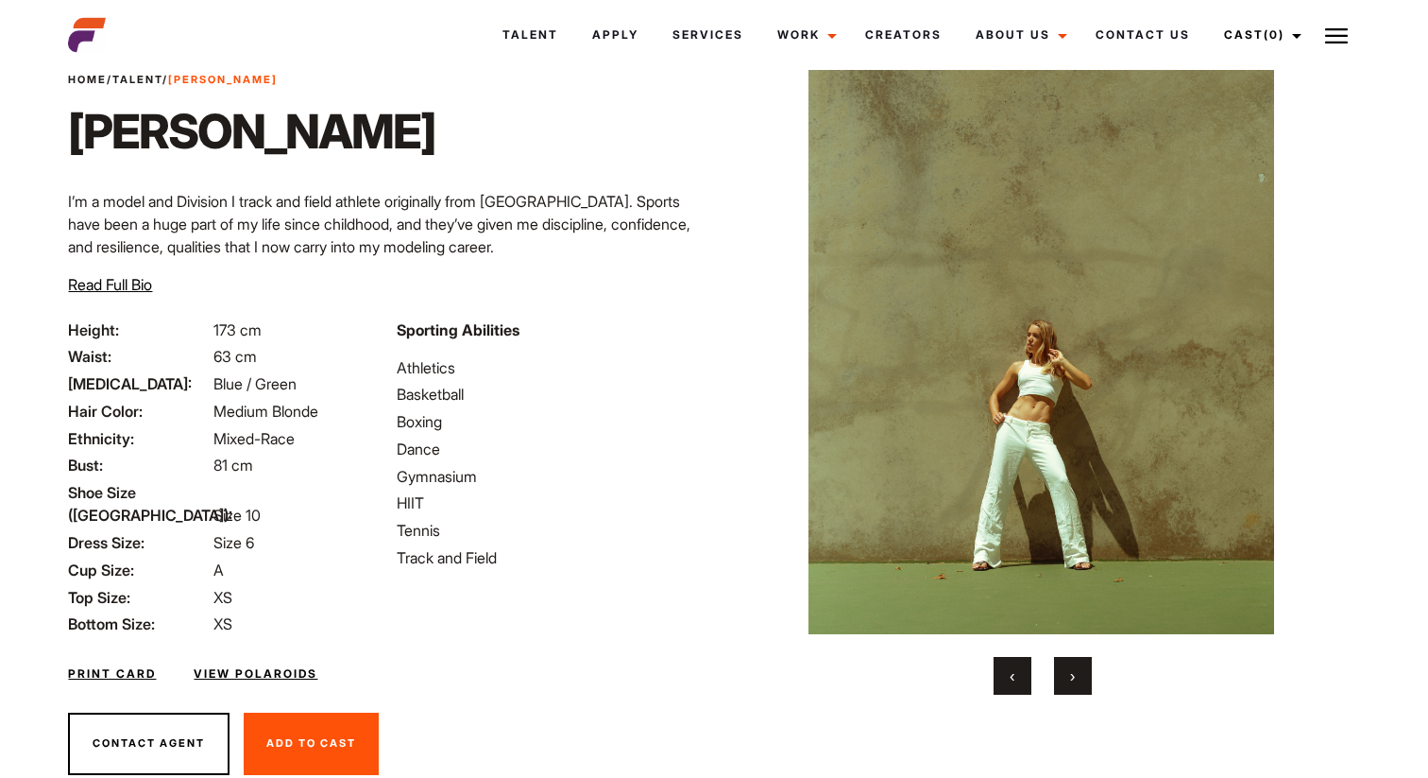
click at [1083, 688] on button "›" at bounding box center [1073, 676] width 38 height 38
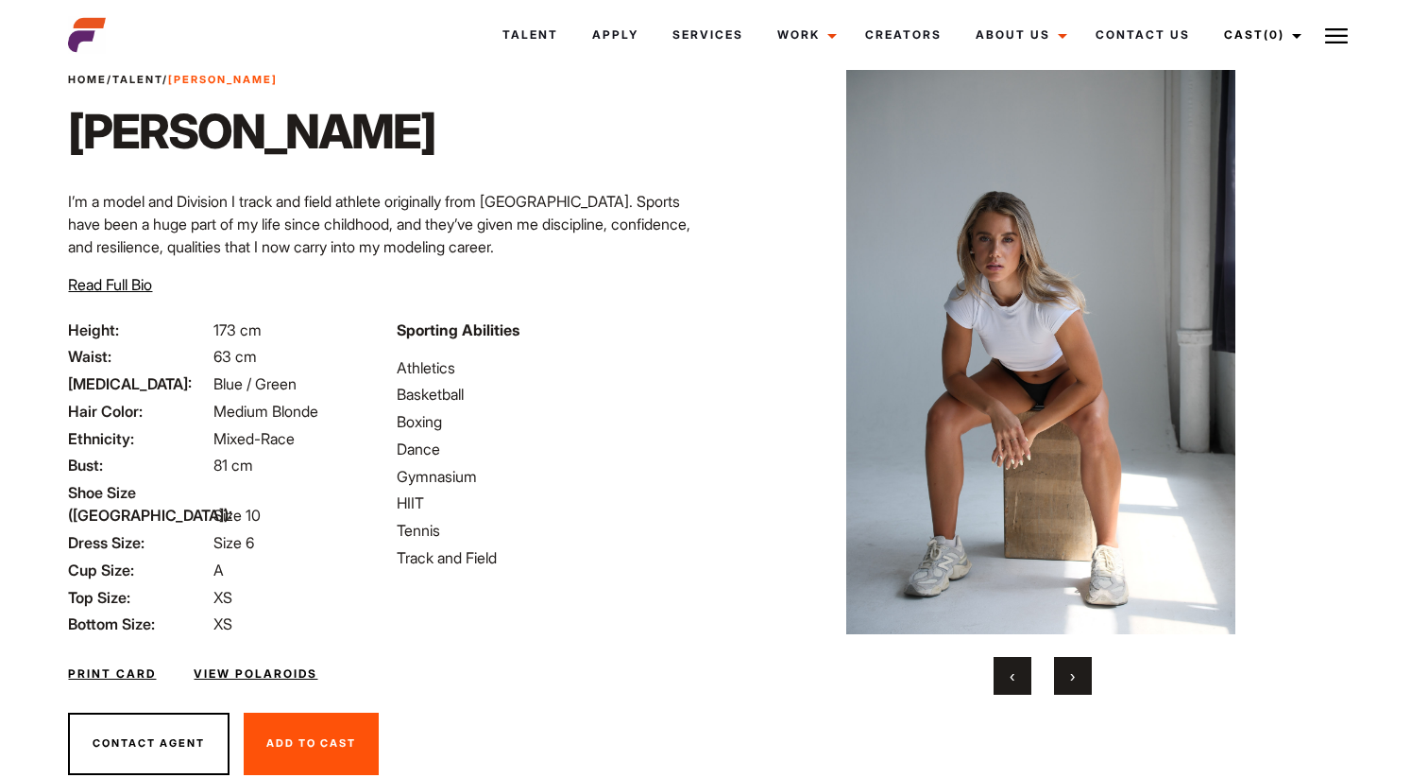
click at [1067, 218] on img at bounding box center [1041, 342] width 566 height 583
